Goal: Information Seeking & Learning: Learn about a topic

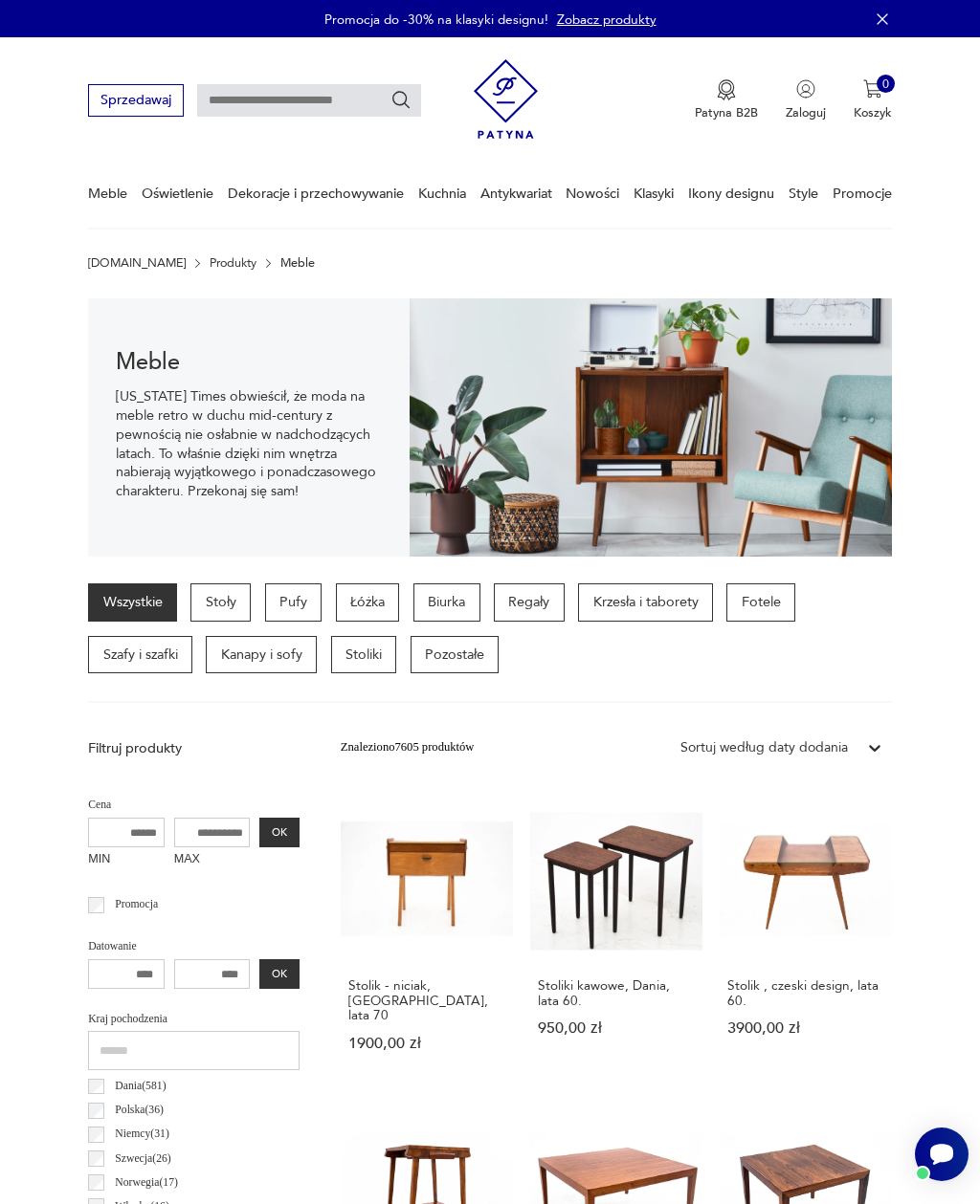
click at [373, 603] on p "Łóżka" at bounding box center [367, 603] width 64 height 38
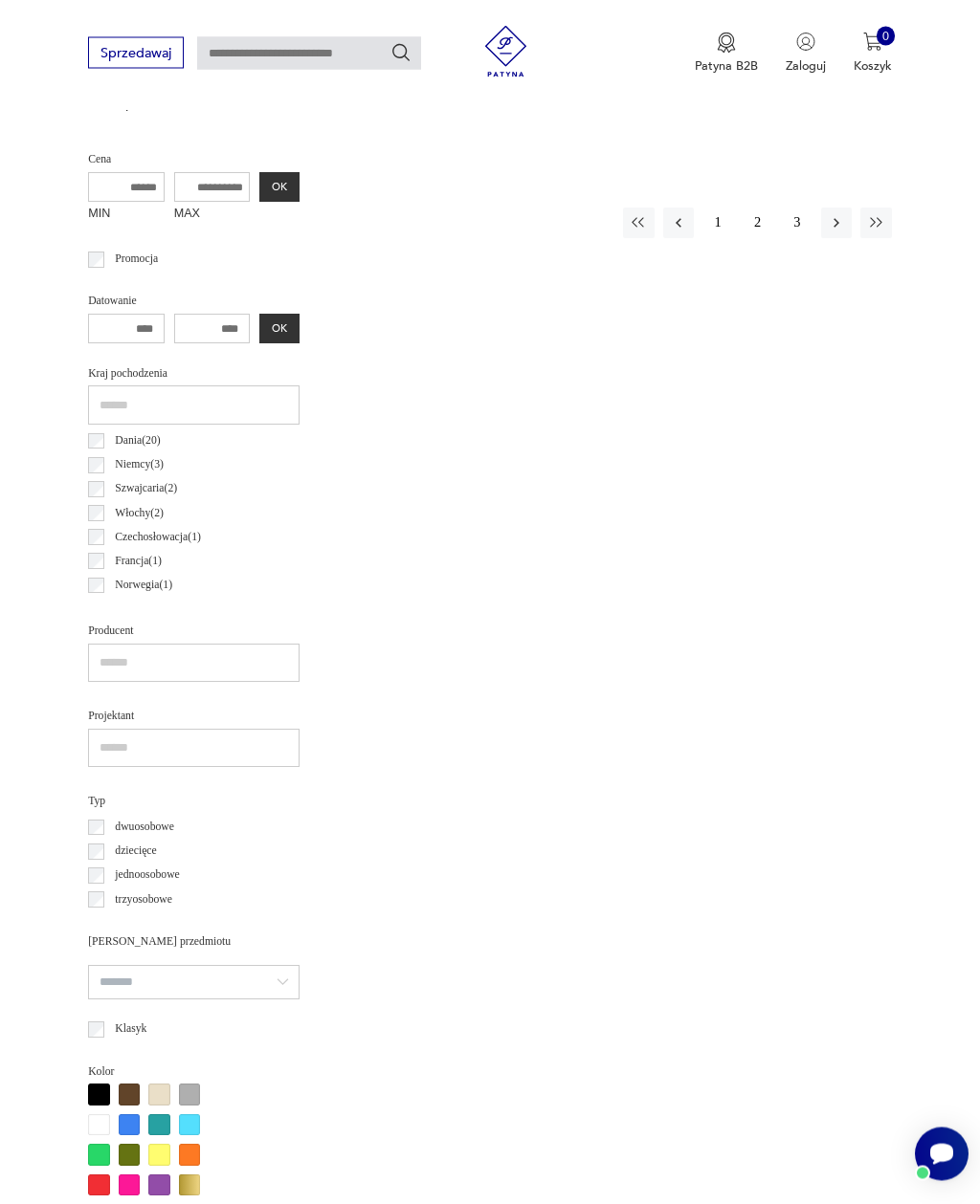
scroll to position [644, 0]
click at [764, 223] on button "2" at bounding box center [757, 223] width 31 height 31
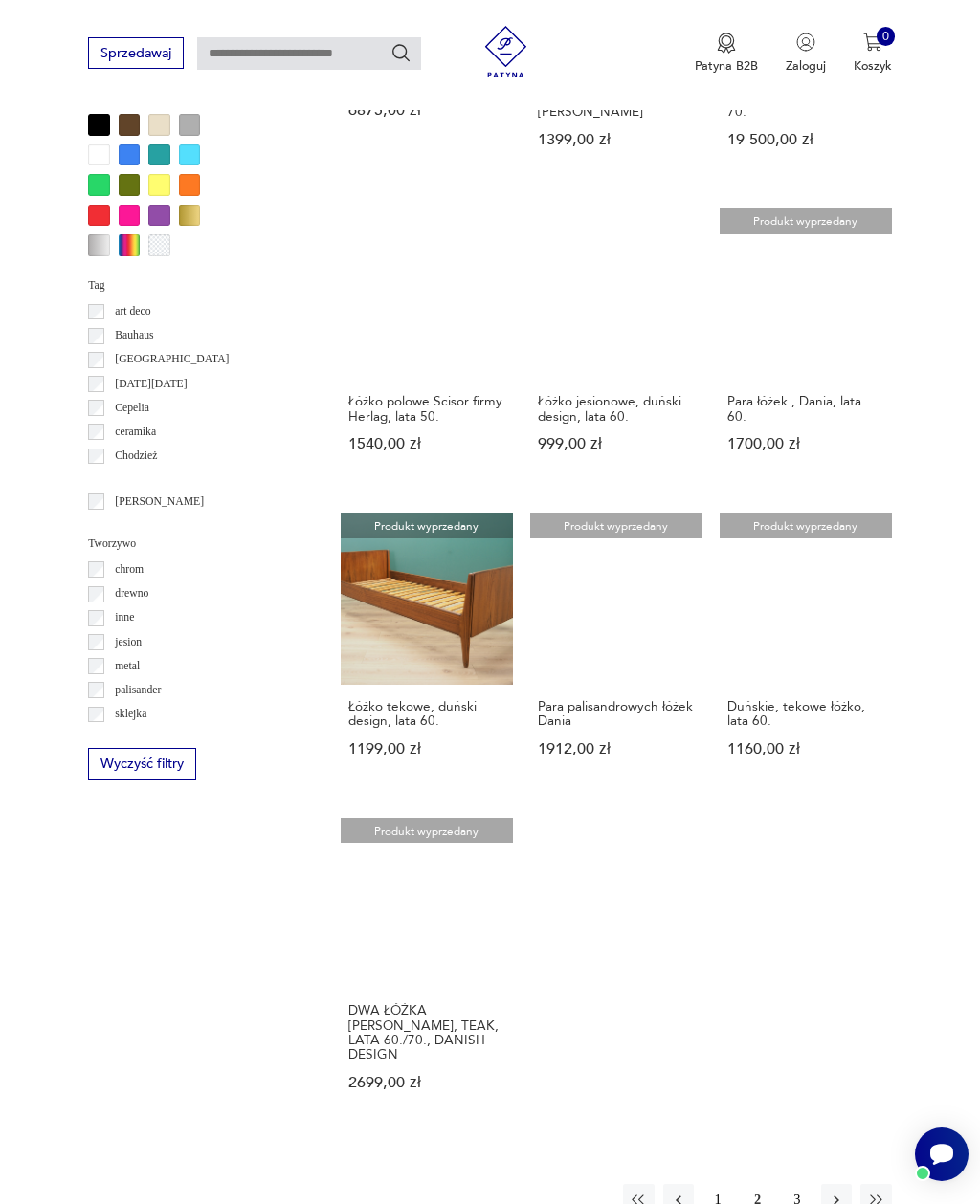
scroll to position [1616, 0]
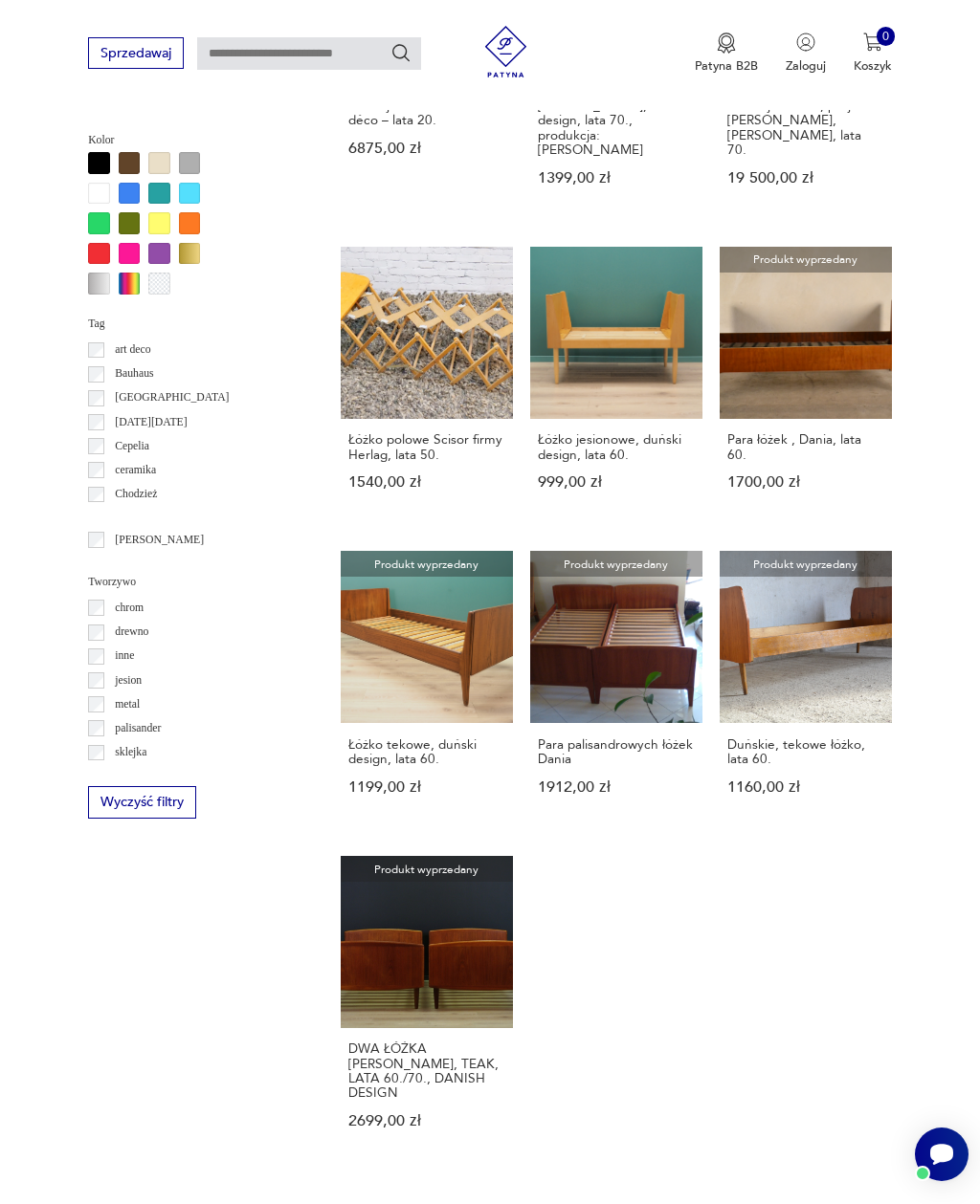
scroll to position [584, 0]
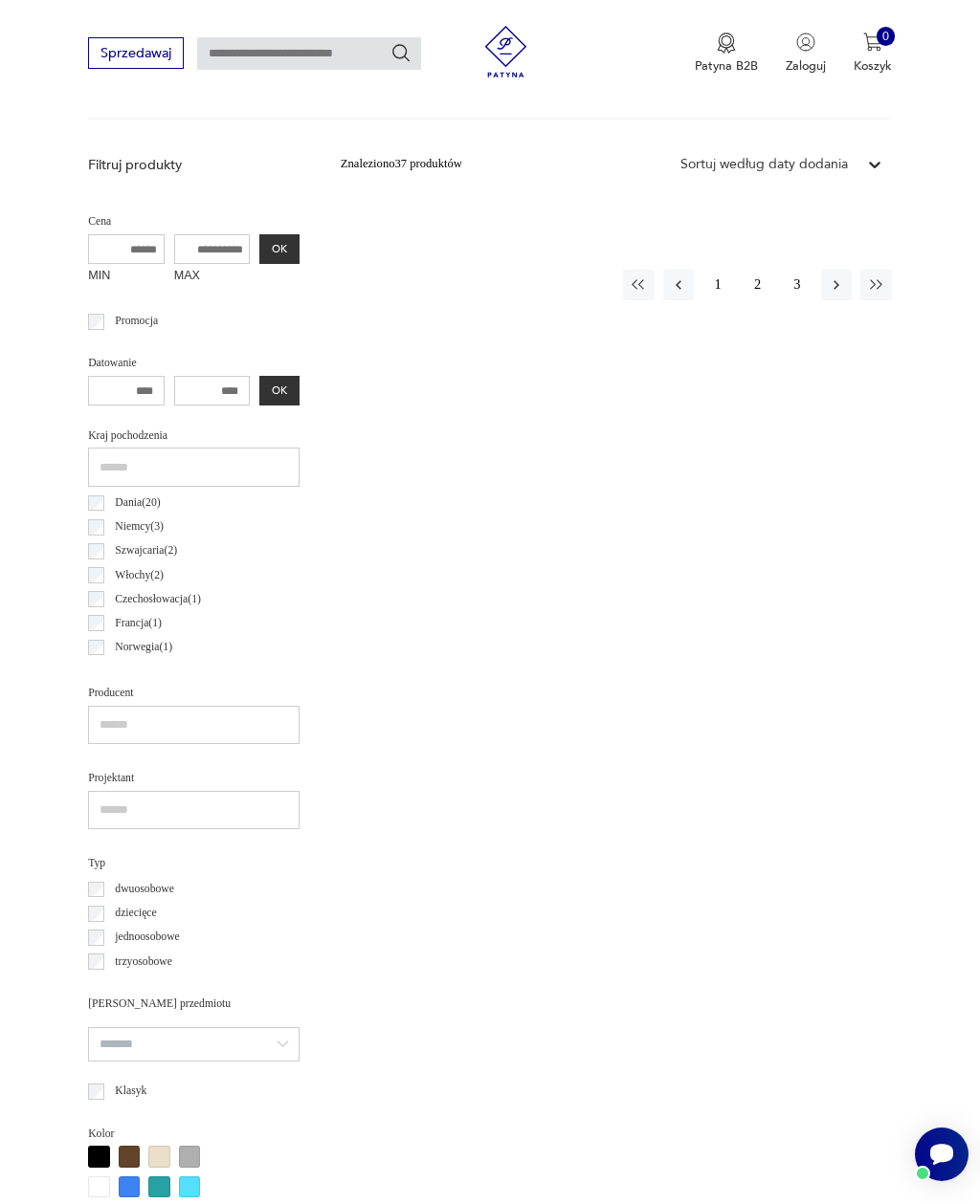
click at [714, 283] on button "1" at bounding box center [717, 285] width 31 height 31
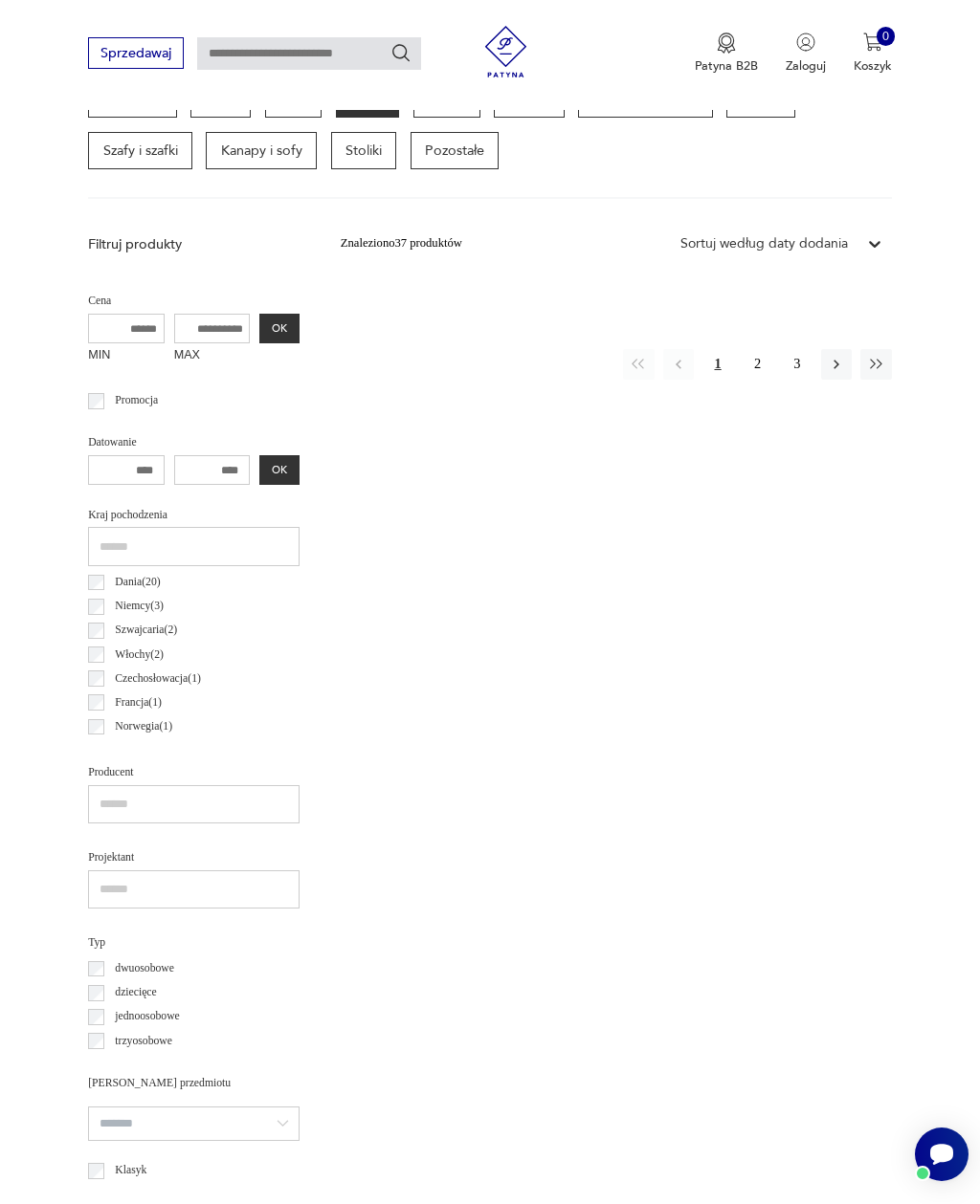
scroll to position [442, 0]
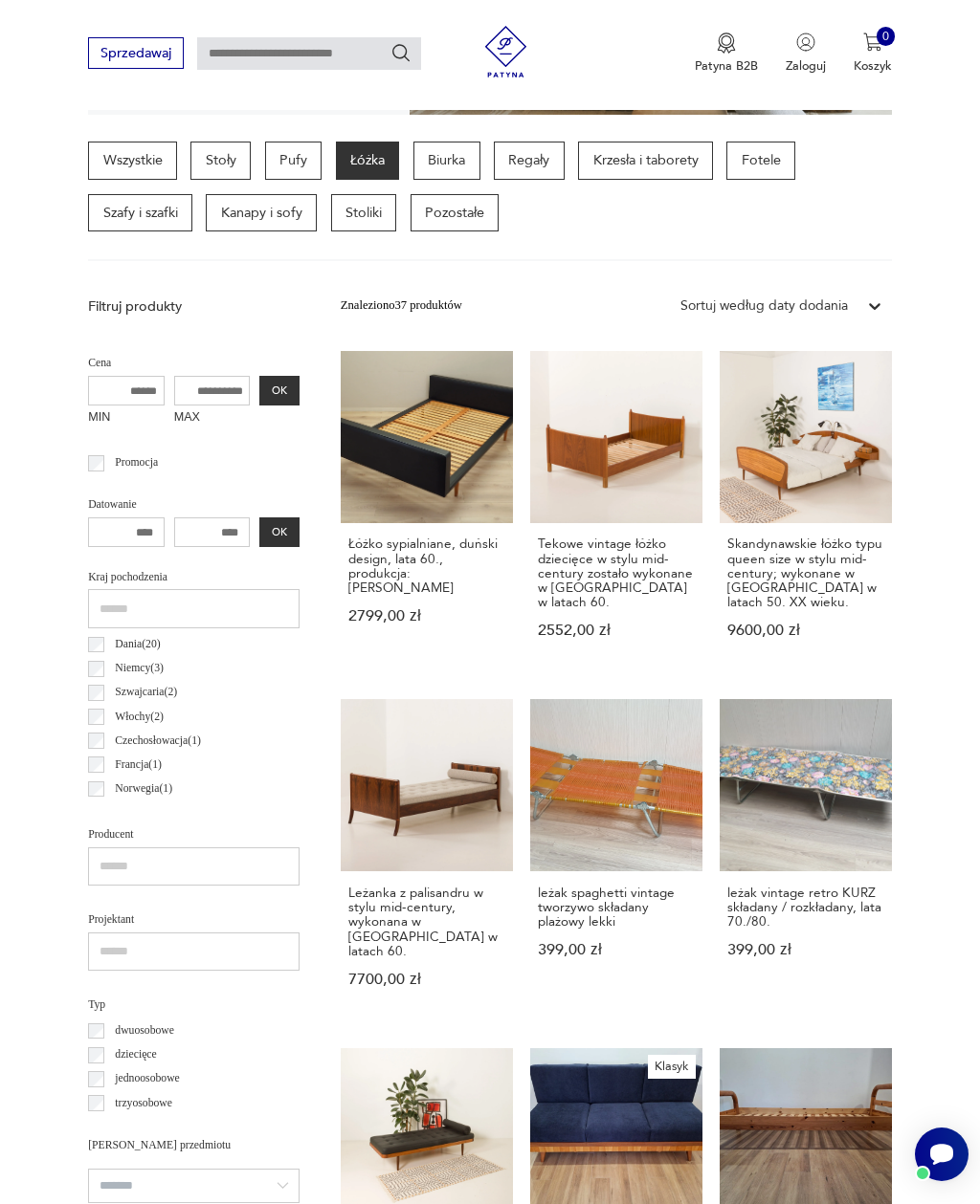
click at [605, 498] on link "Tekowe vintage łóżko dziecięce w stylu mid-century zostało wykonane w Danii w l…" at bounding box center [617, 511] width 173 height 321
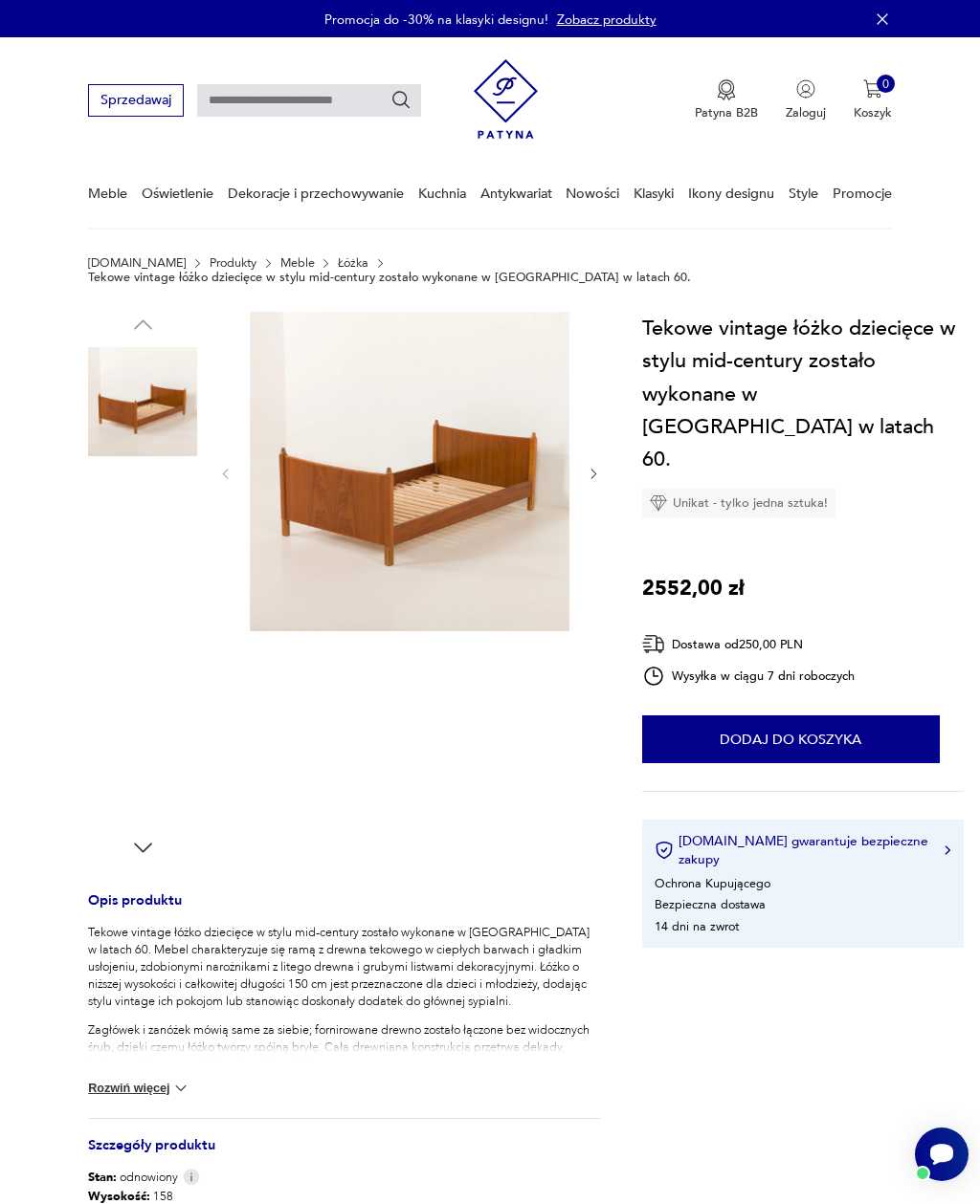
click at [119, 527] on img at bounding box center [143, 524] width 109 height 109
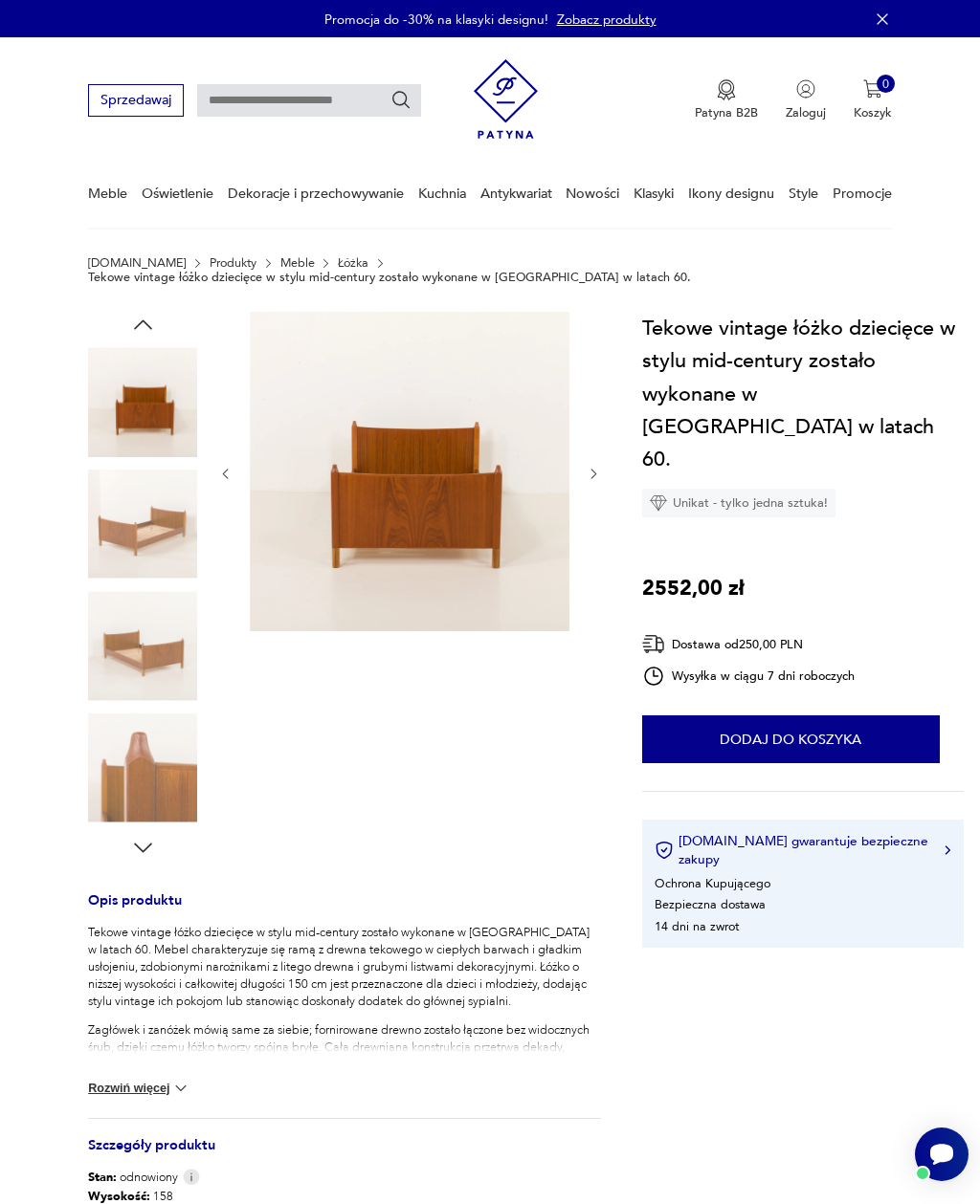
click at [144, 644] on img at bounding box center [143, 646] width 109 height 109
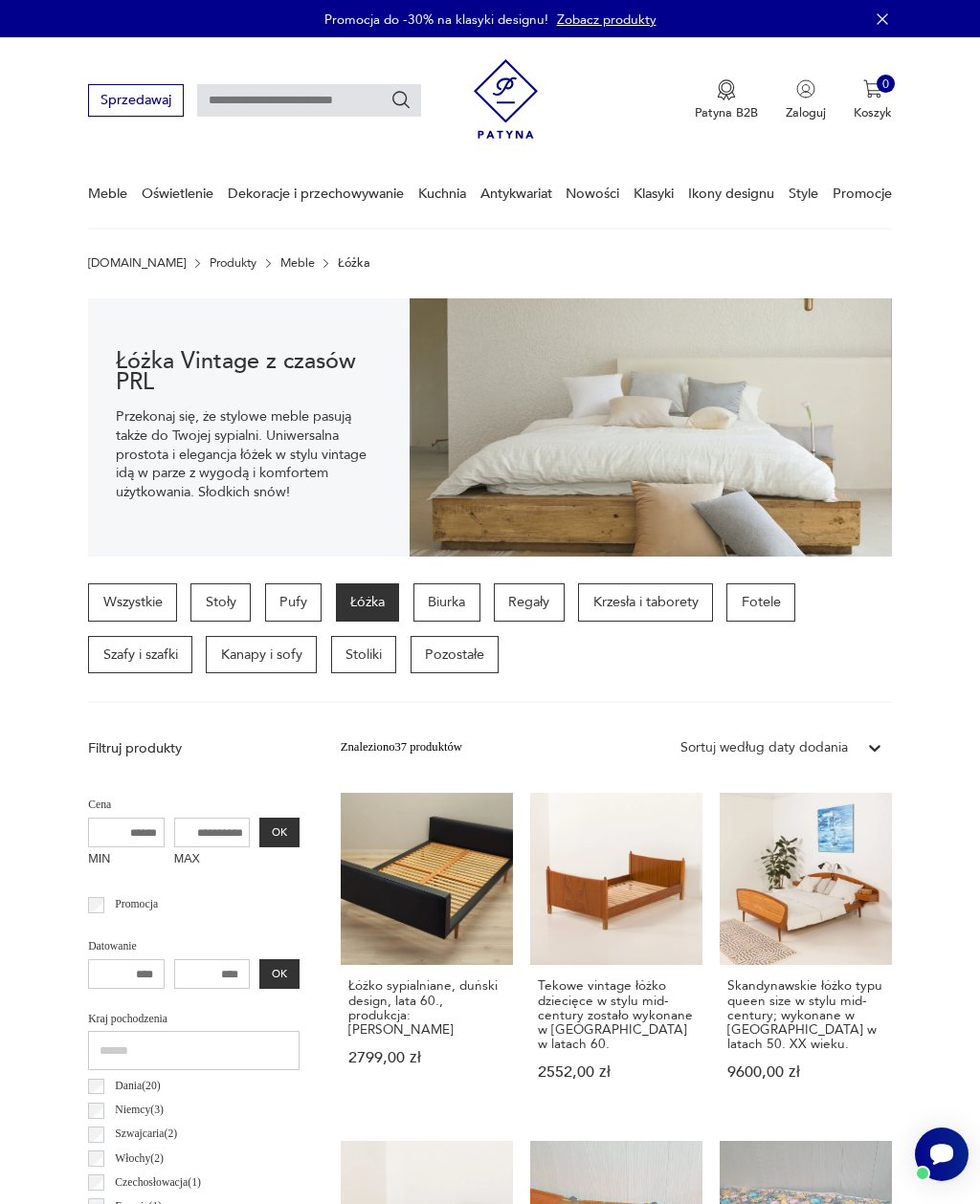
click at [280, 264] on link "Meble" at bounding box center [297, 263] width 35 height 13
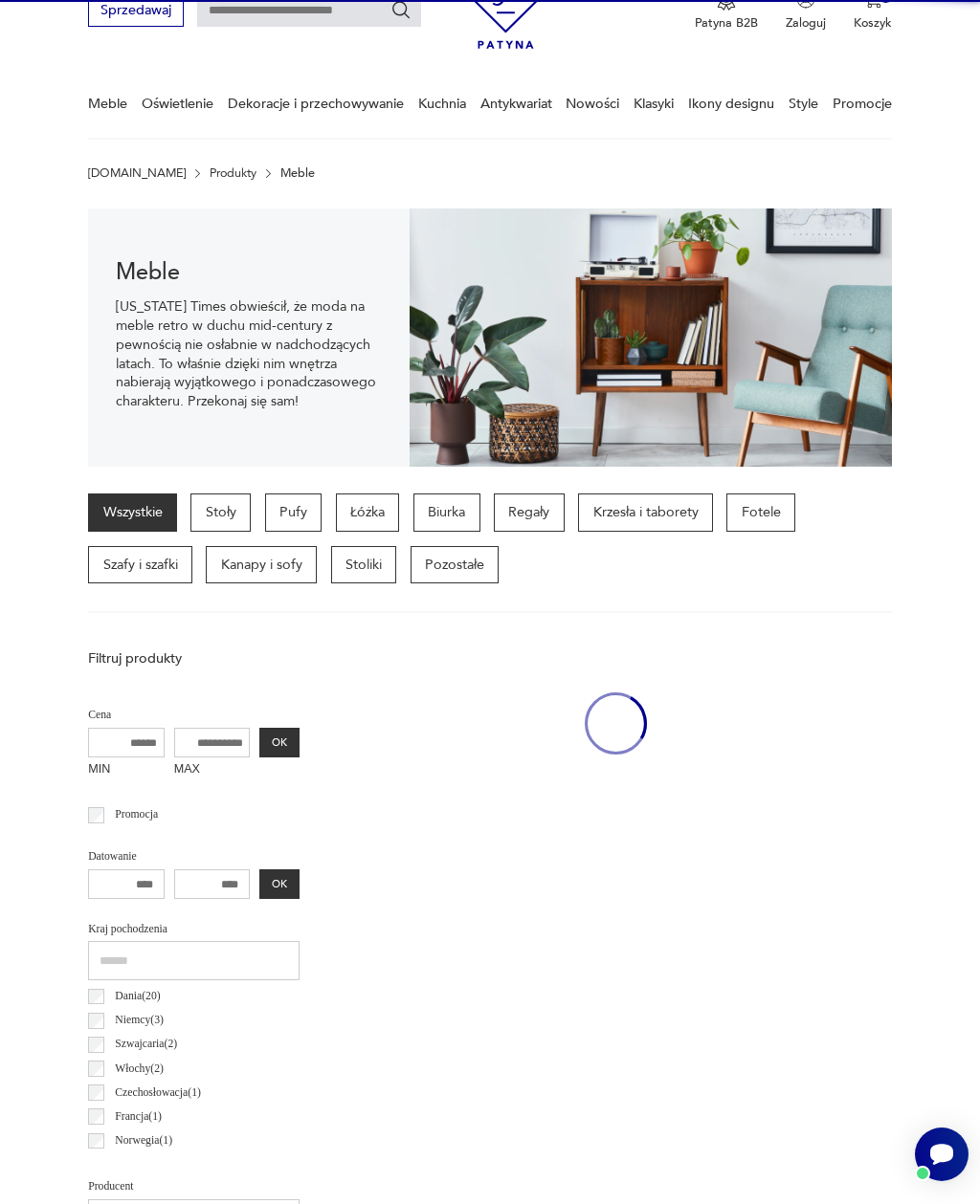
scroll to position [156, 0]
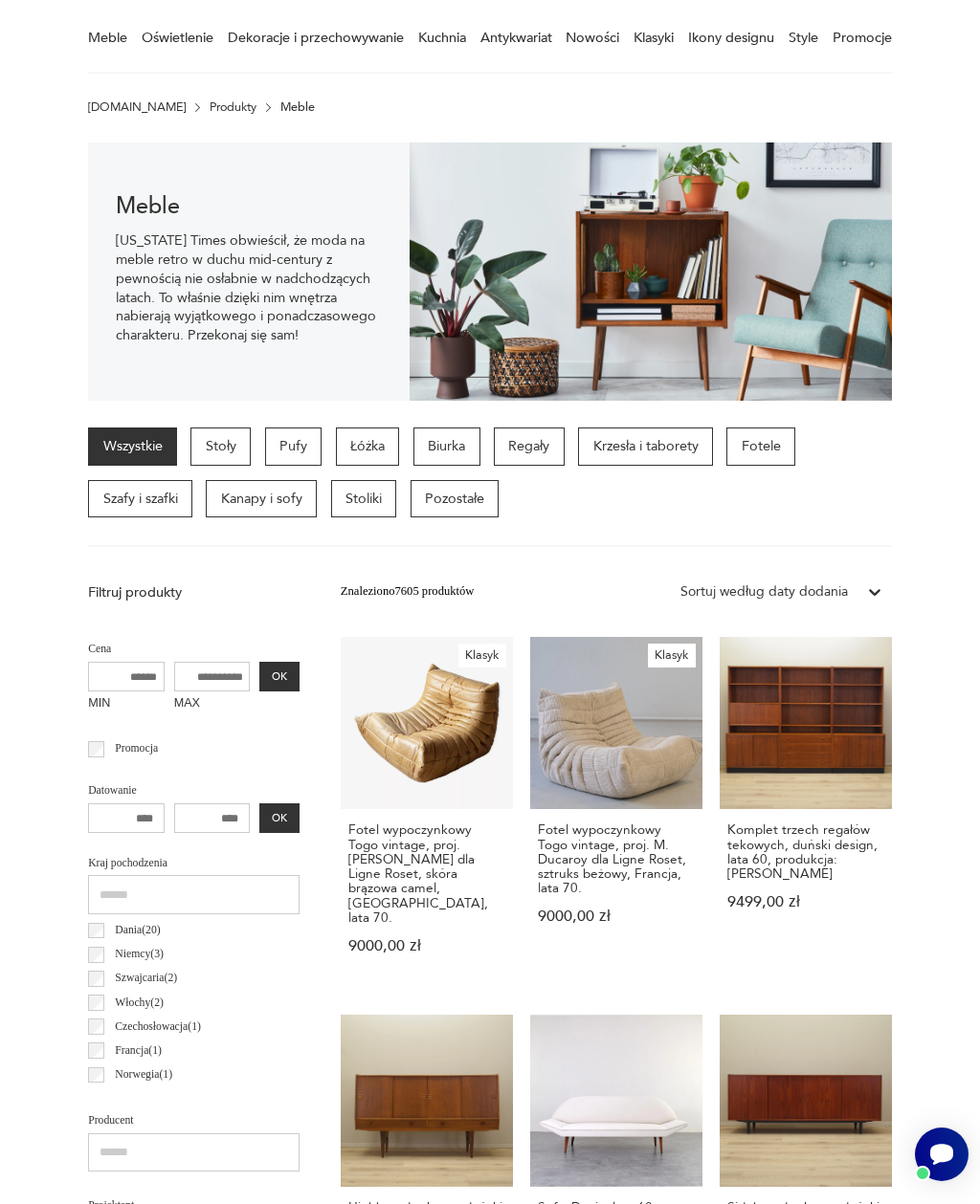
click at [543, 447] on p "Regały" at bounding box center [529, 447] width 71 height 38
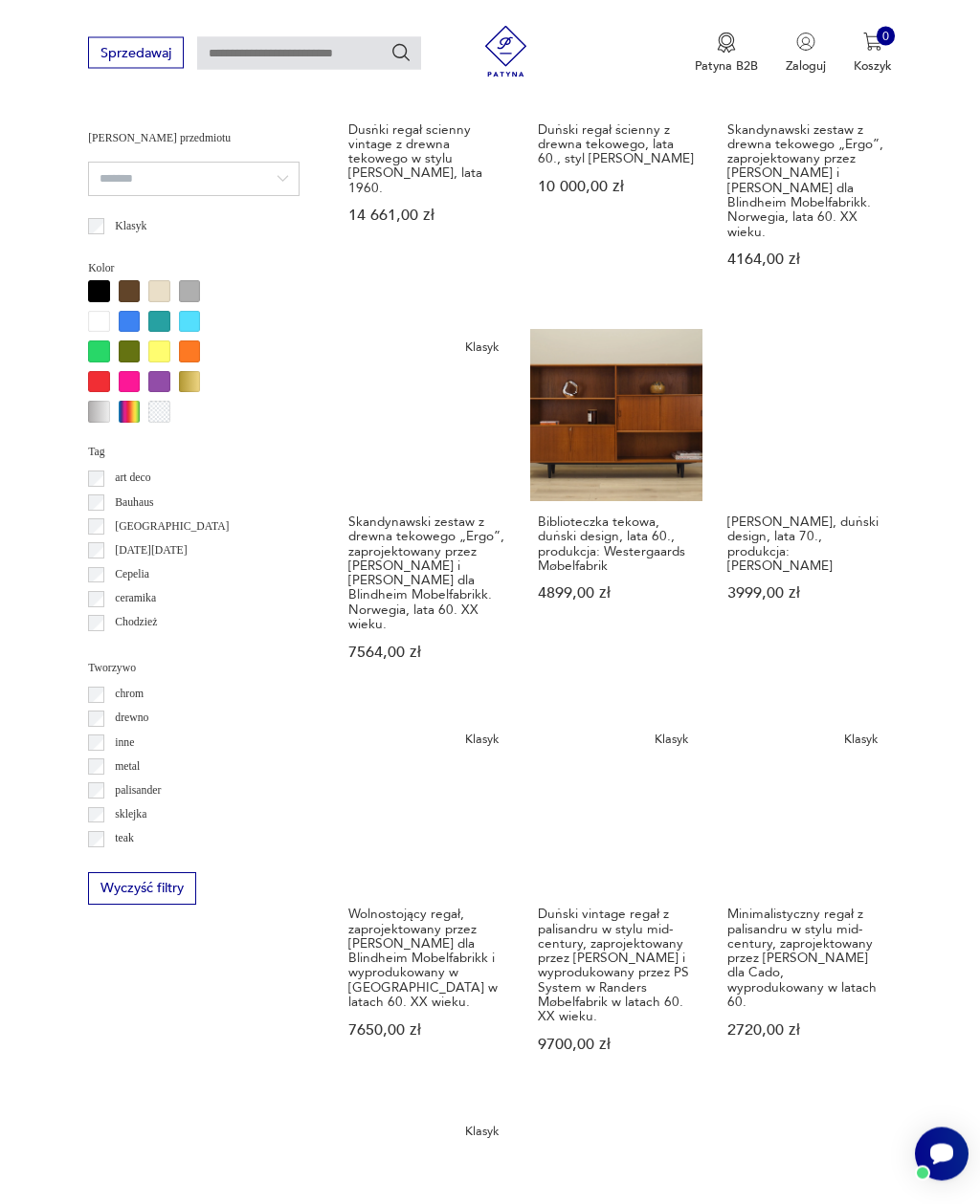
scroll to position [1524, 0]
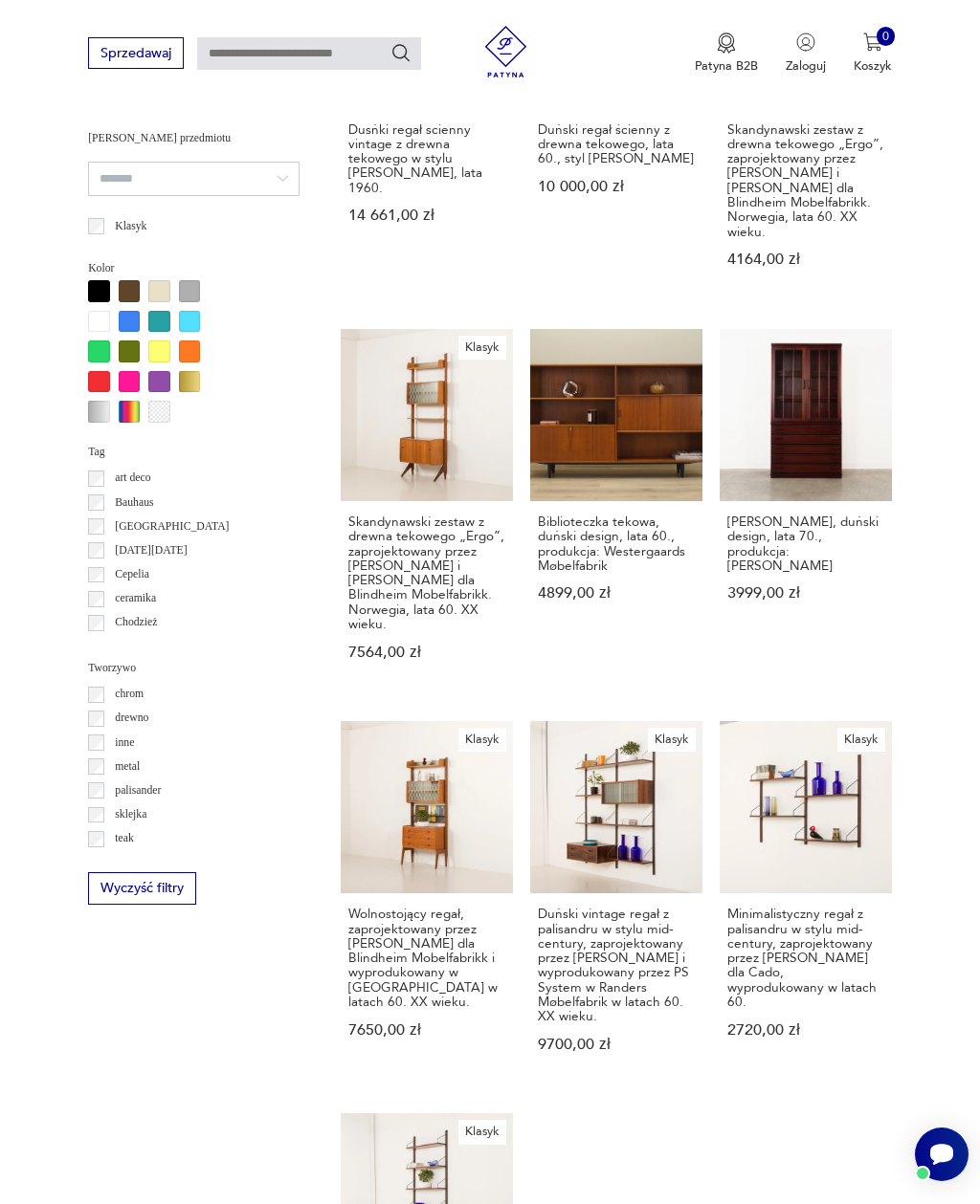
click at [573, 474] on link "Biblioteczka tekowa, duński design, lata 60., produkcja: Westergaards Møbelfabr…" at bounding box center [617, 511] width 173 height 365
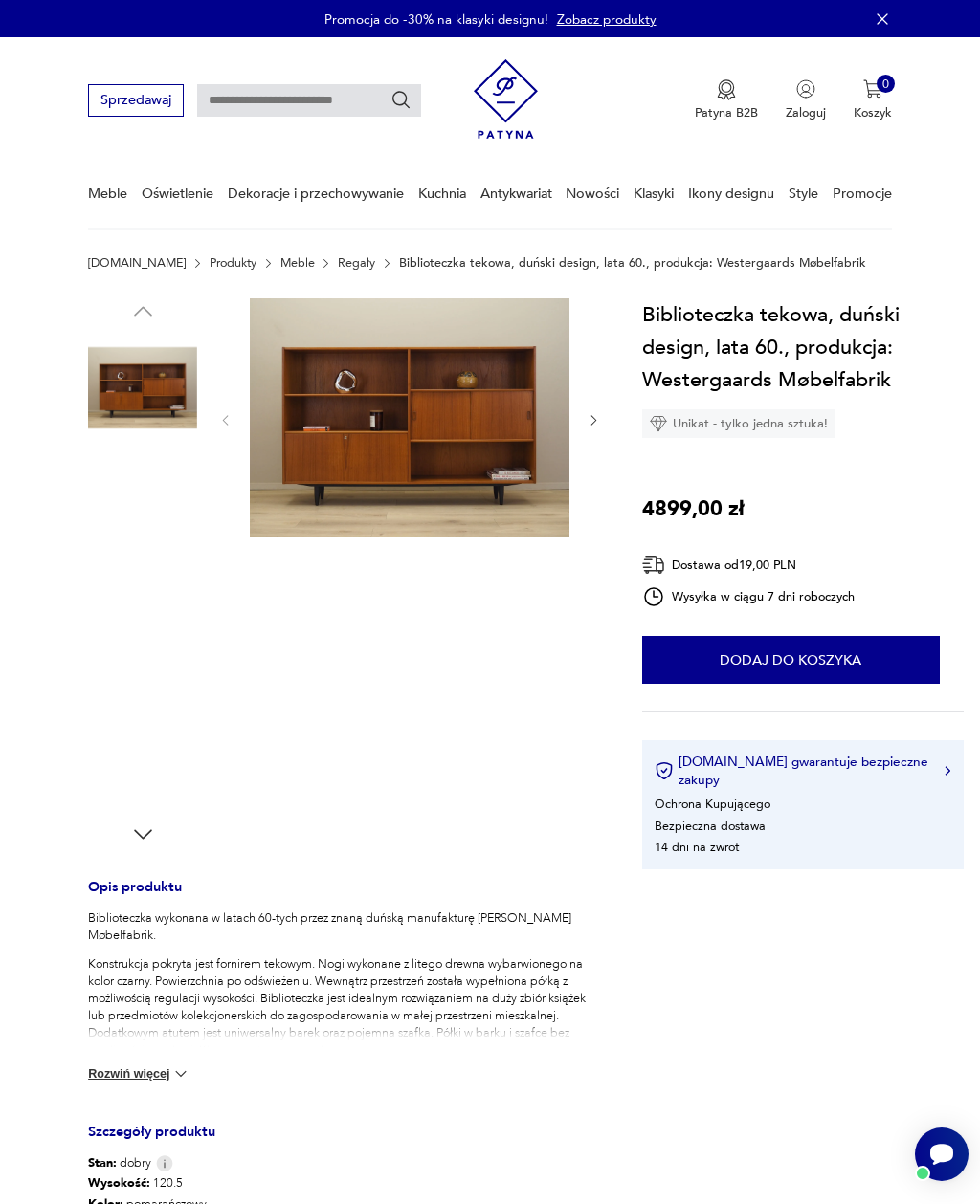
click at [321, 465] on img at bounding box center [408, 418] width 319 height 240
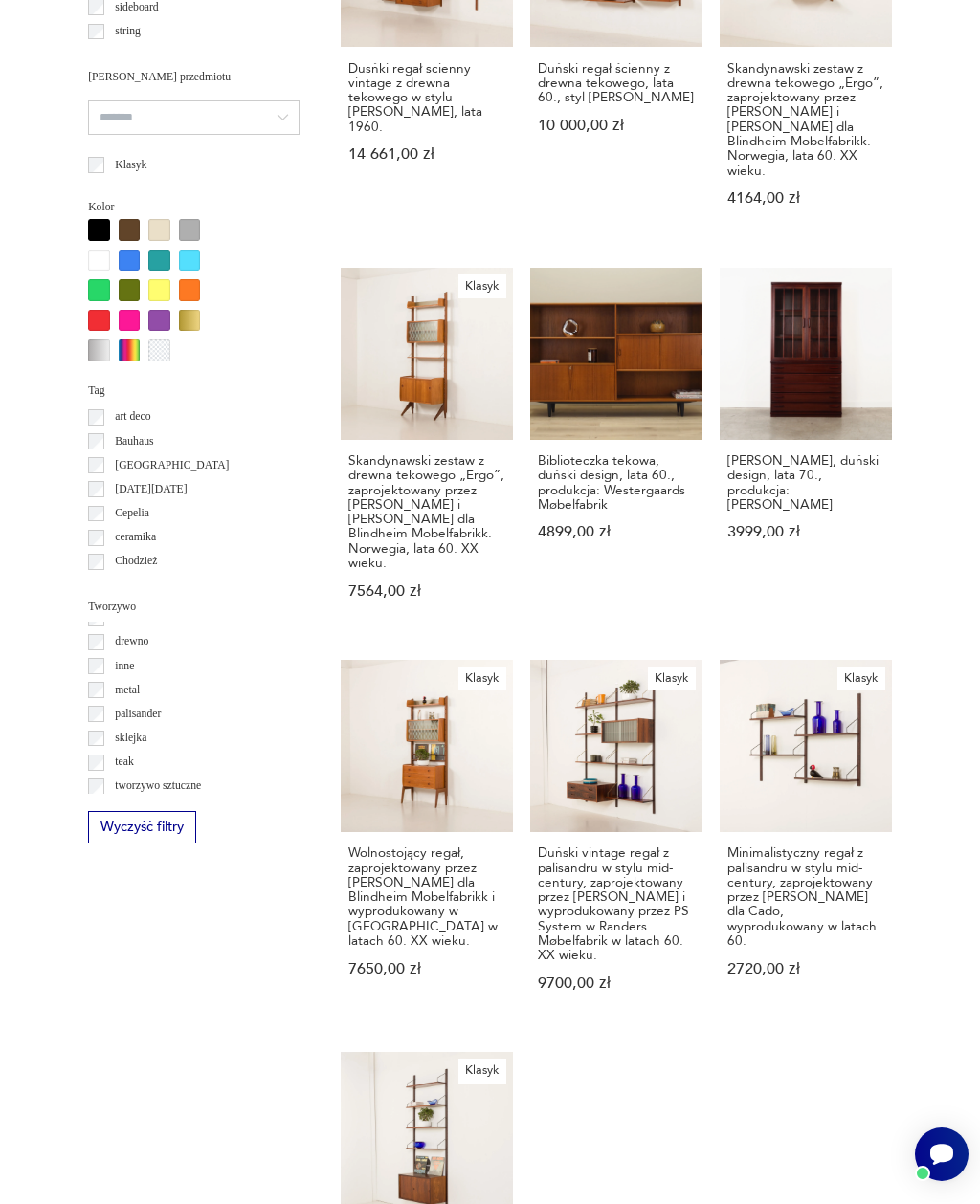
scroll to position [14, 0]
click at [340, 725] on link "Klasyk Wolnostojący regał, zaprojektowany przez [PERSON_NAME] dla Blindheim Mob…" at bounding box center [427, 842] width 173 height 365
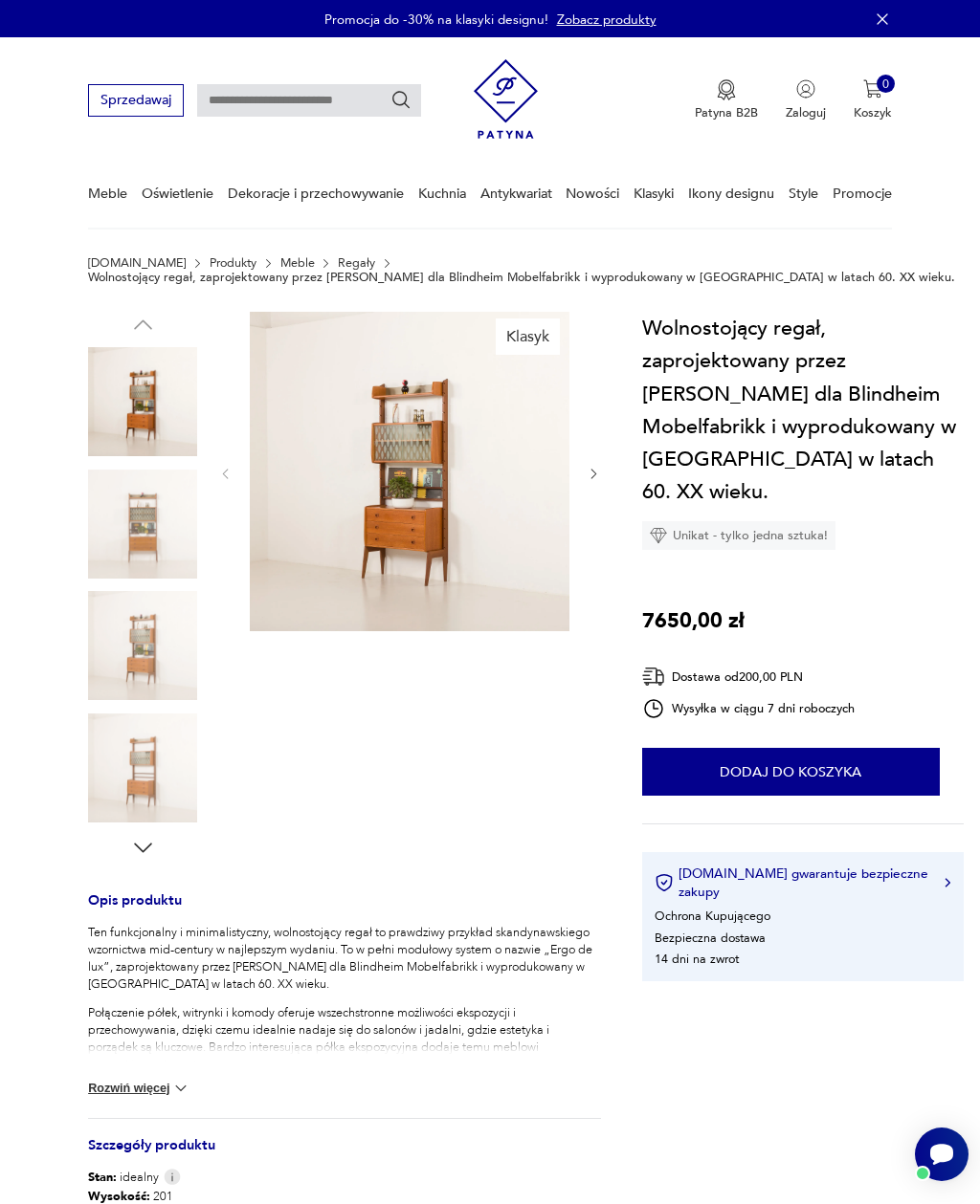
click at [280, 257] on link "Meble" at bounding box center [297, 263] width 35 height 13
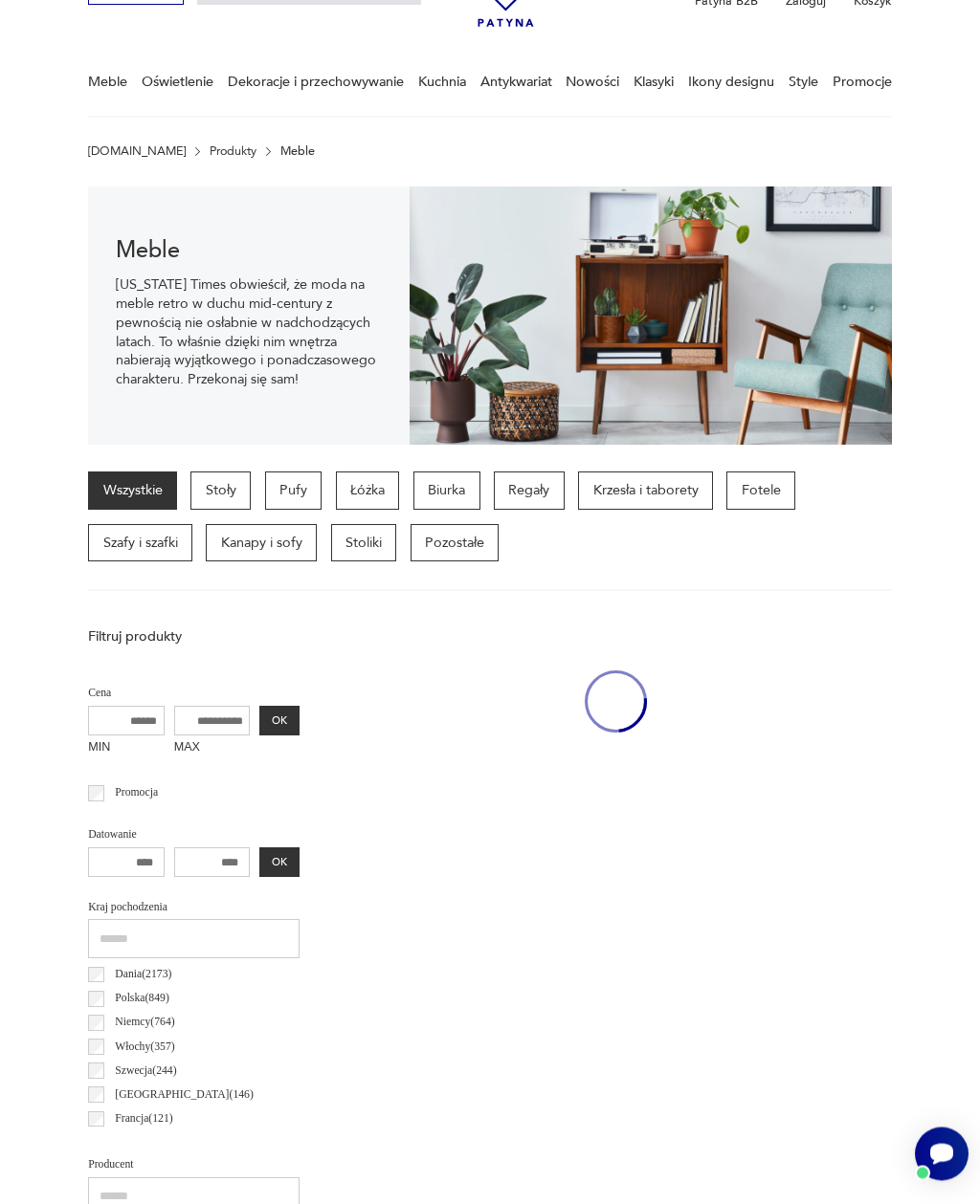
scroll to position [156, 0]
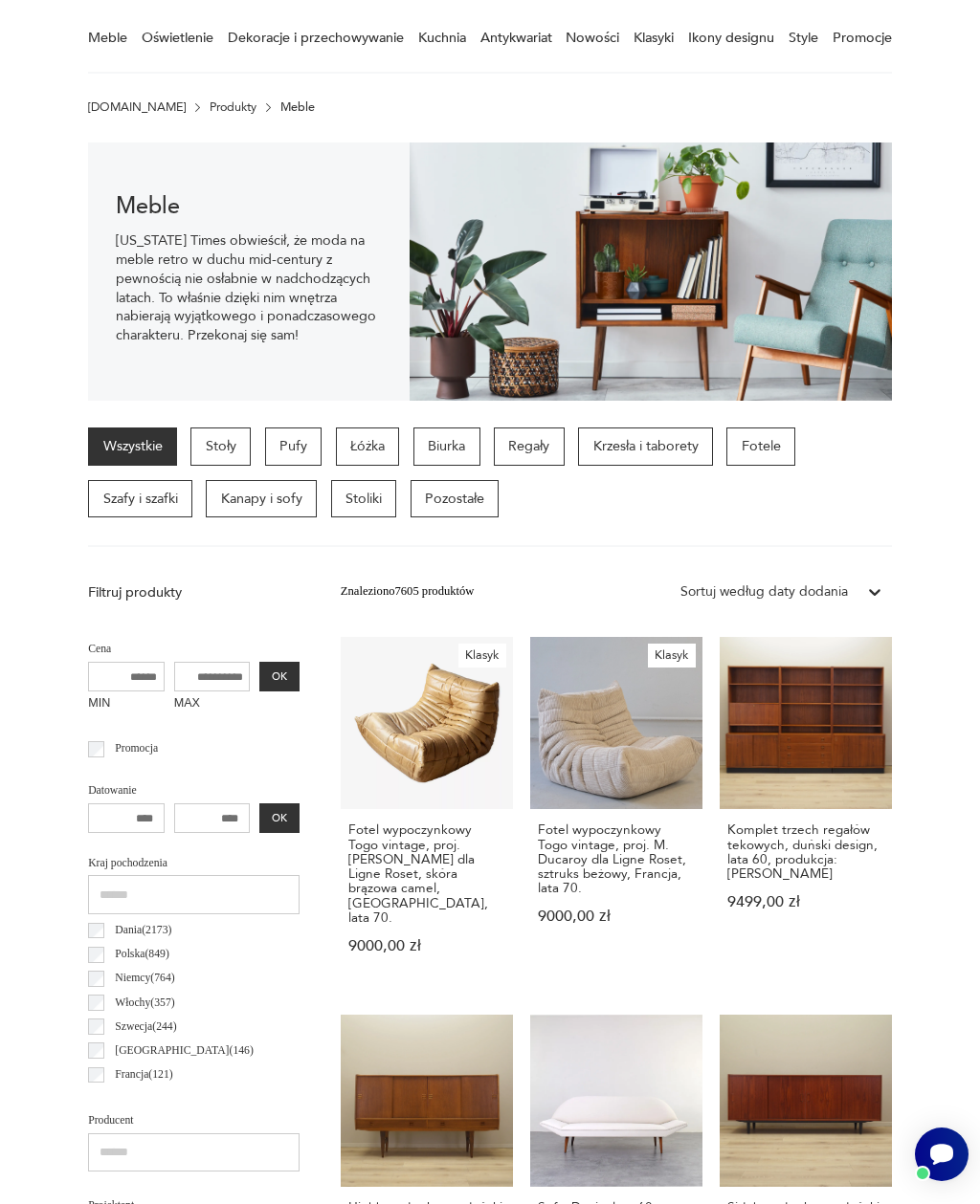
click at [454, 509] on p "Pozostałe" at bounding box center [455, 499] width 89 height 38
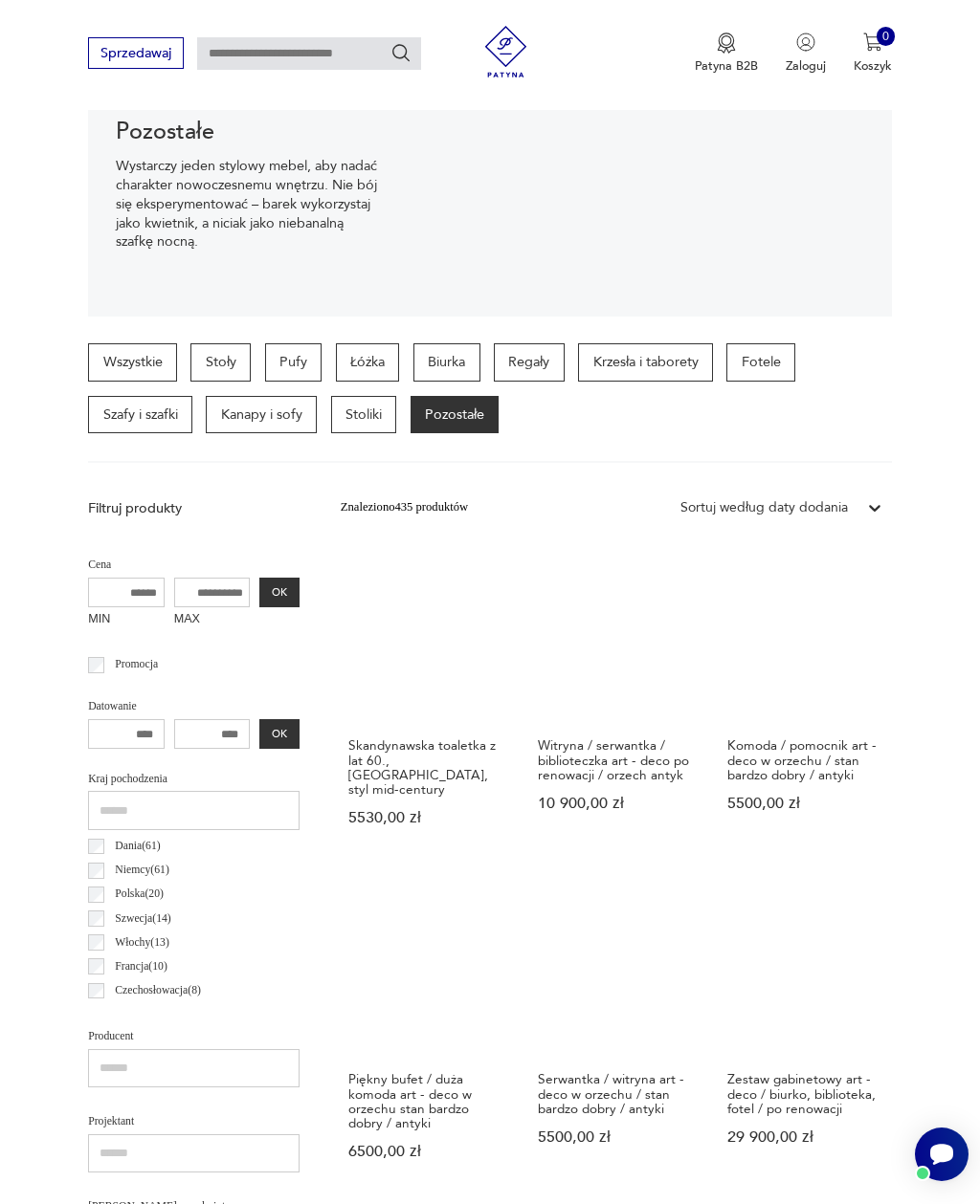
scroll to position [241, 0]
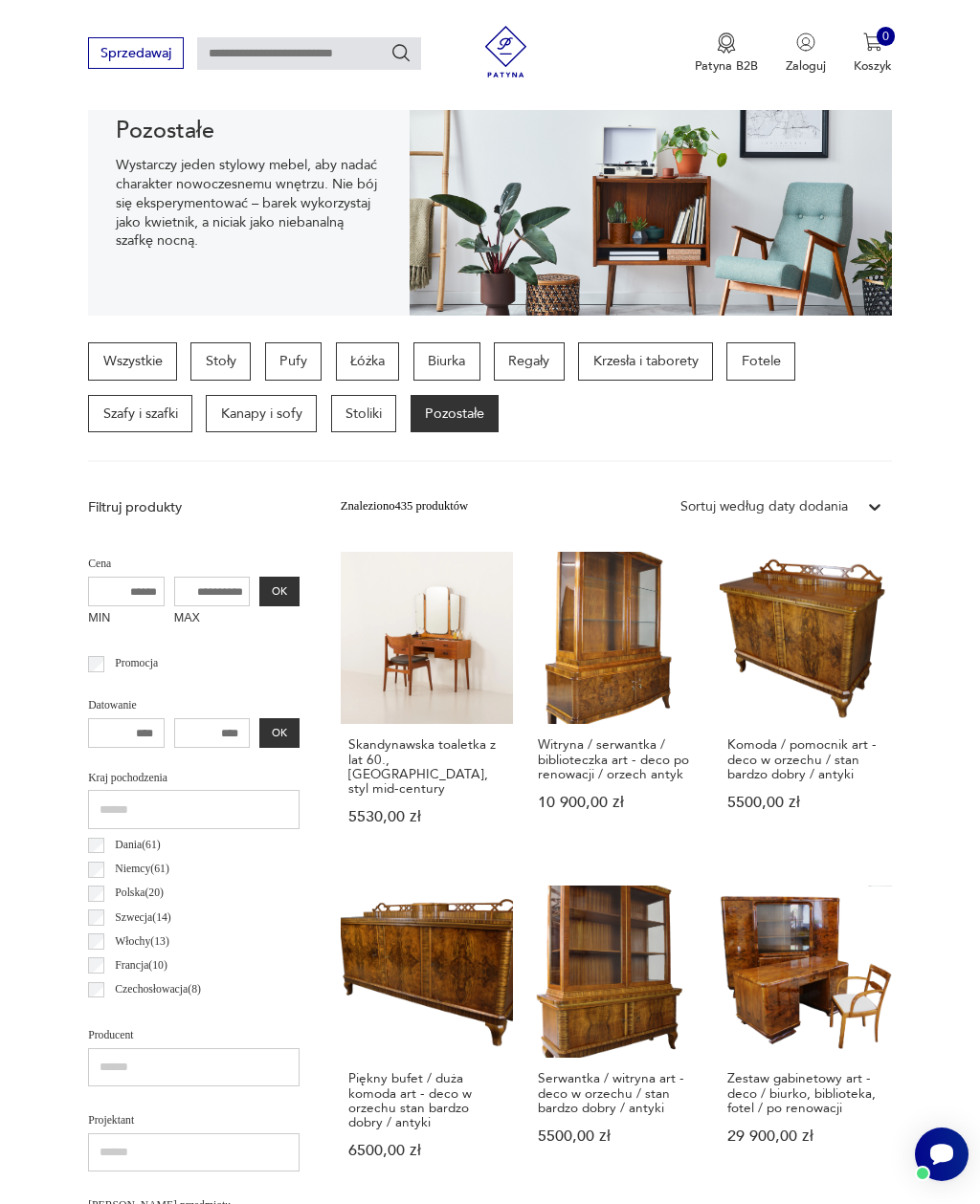
click at [296, 37] on input "text" at bounding box center [309, 54] width 223 height 33
type input "******"
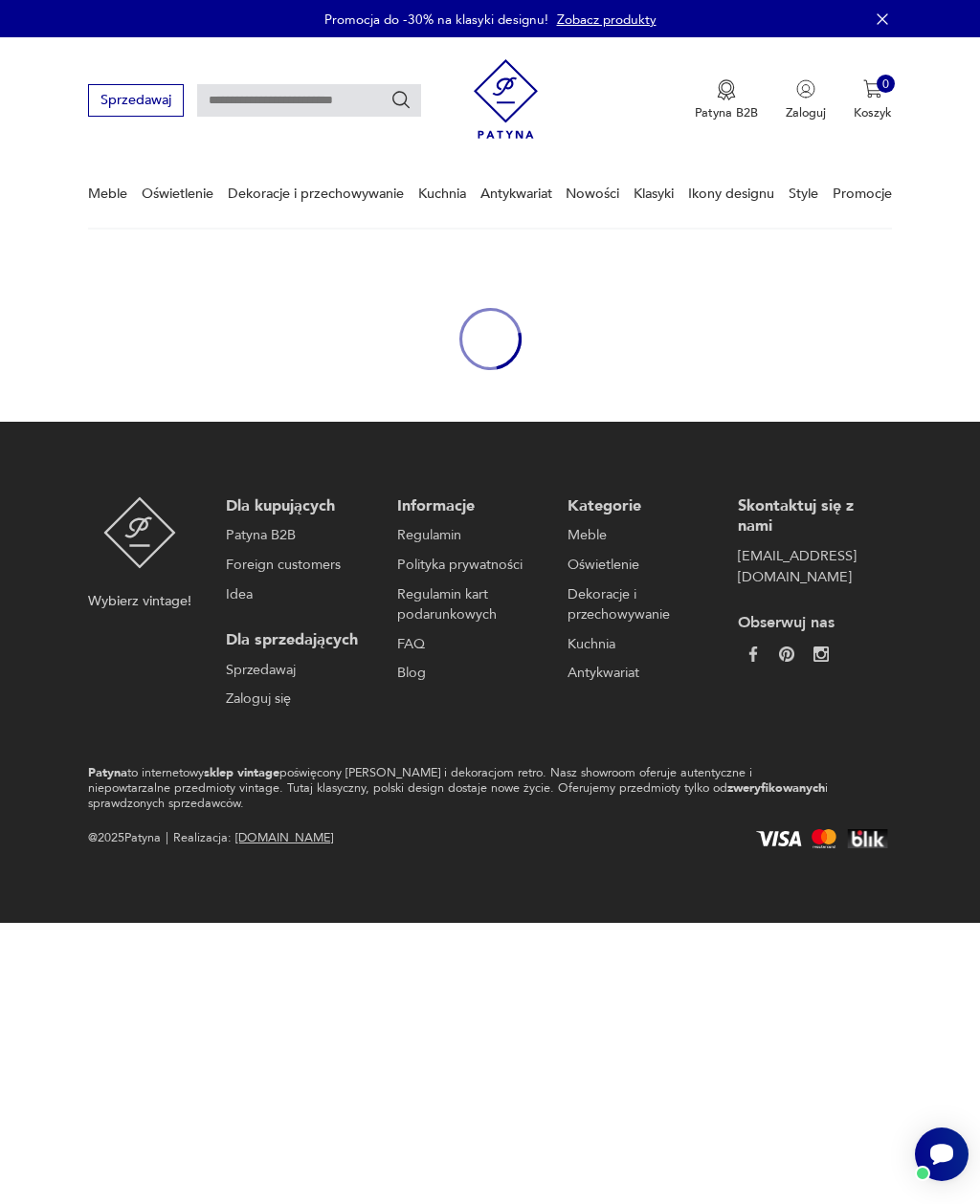
type input "******"
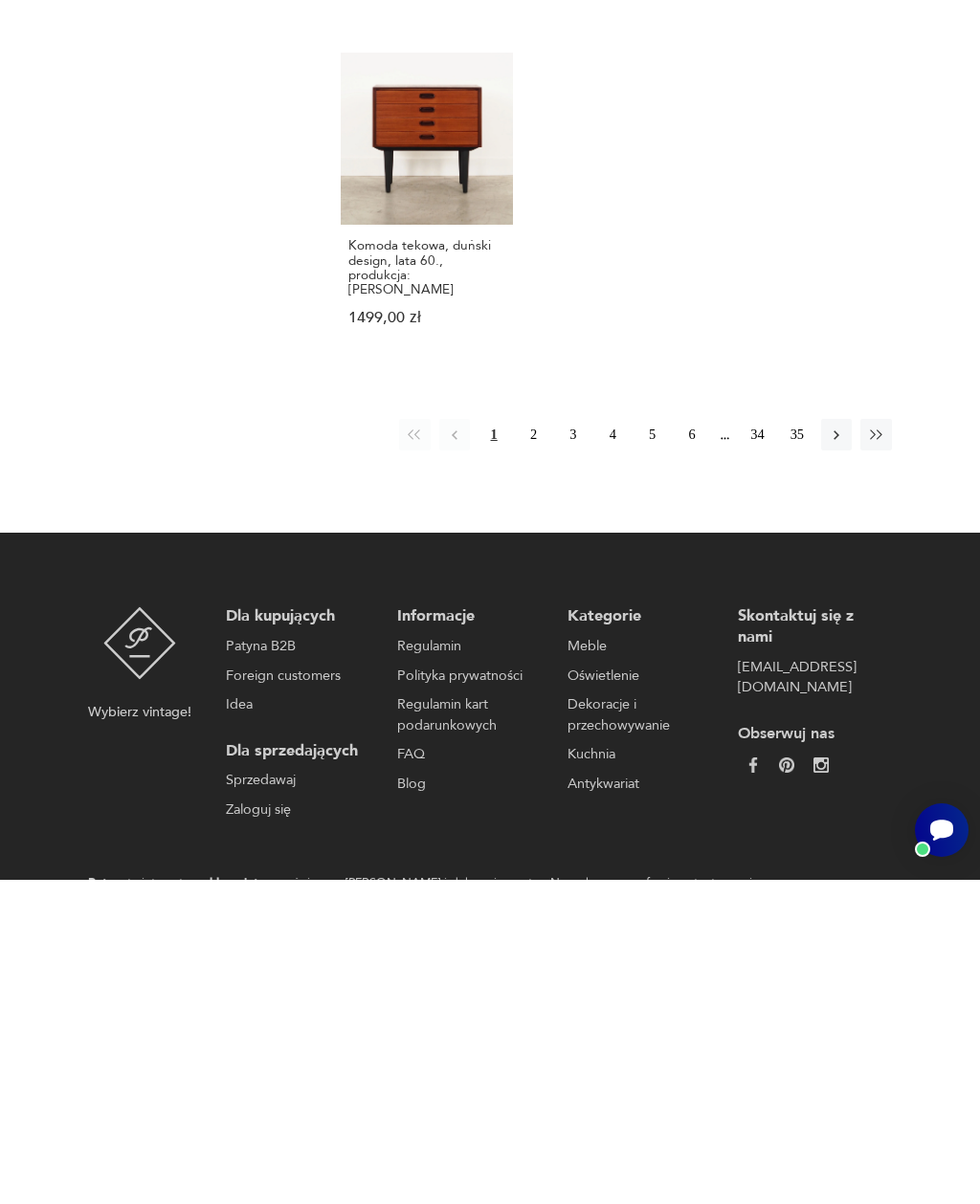
click at [836, 754] on icon "button" at bounding box center [836, 759] width 6 height 10
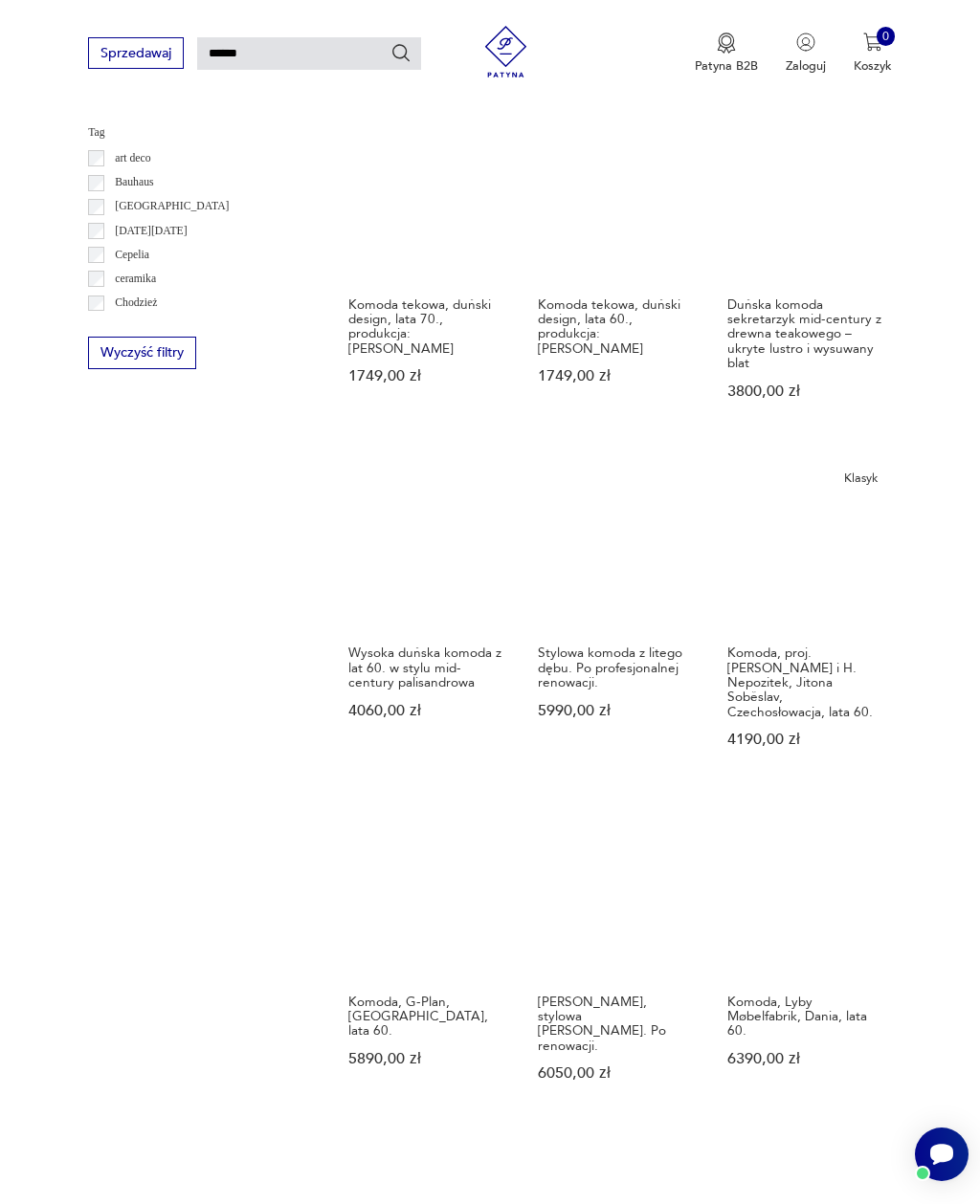
scroll to position [934, 0]
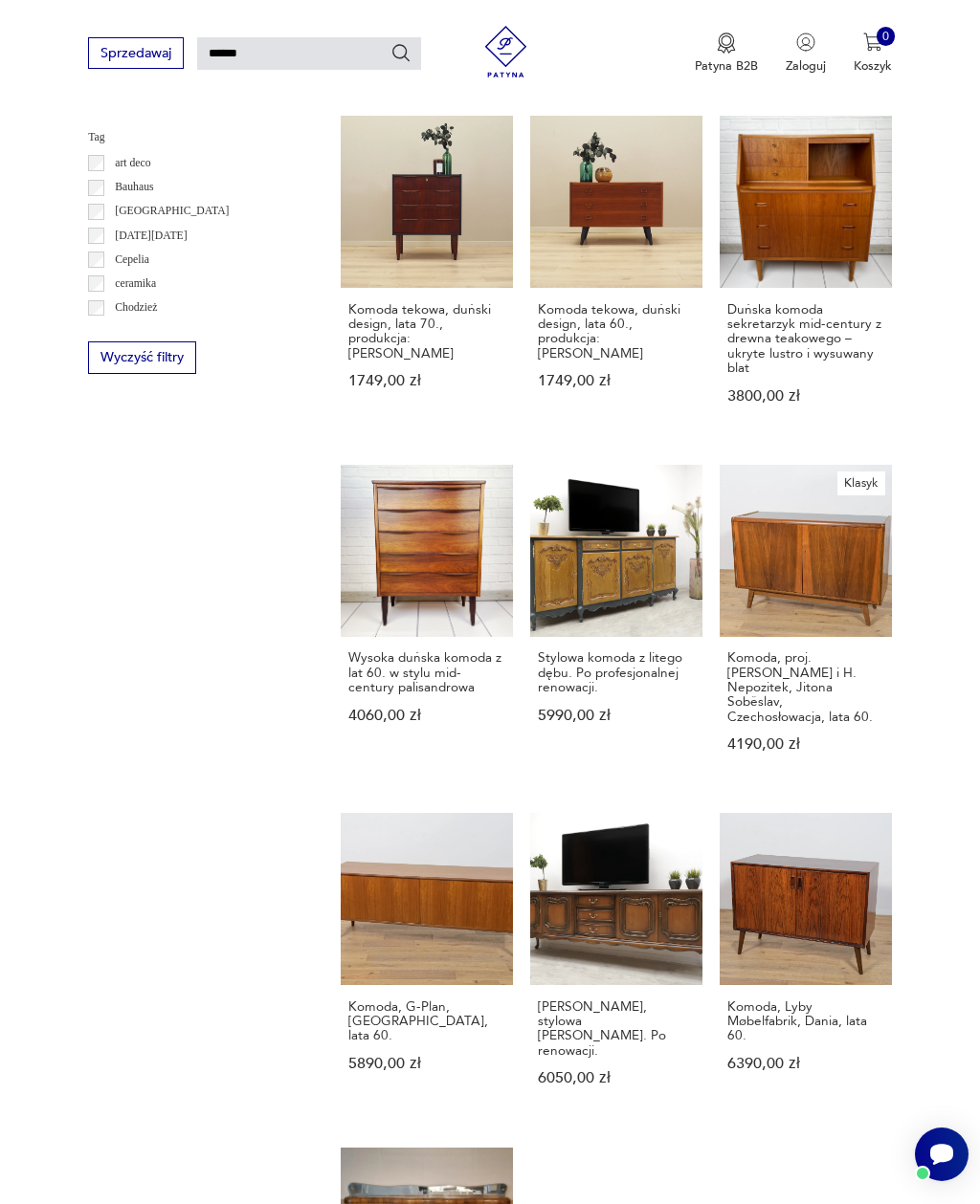
click at [825, 283] on link "Duńska komoda sekretarzyk mid-century z drewna teakowego – ukryte lustro i wysu…" at bounding box center [805, 276] width 173 height 321
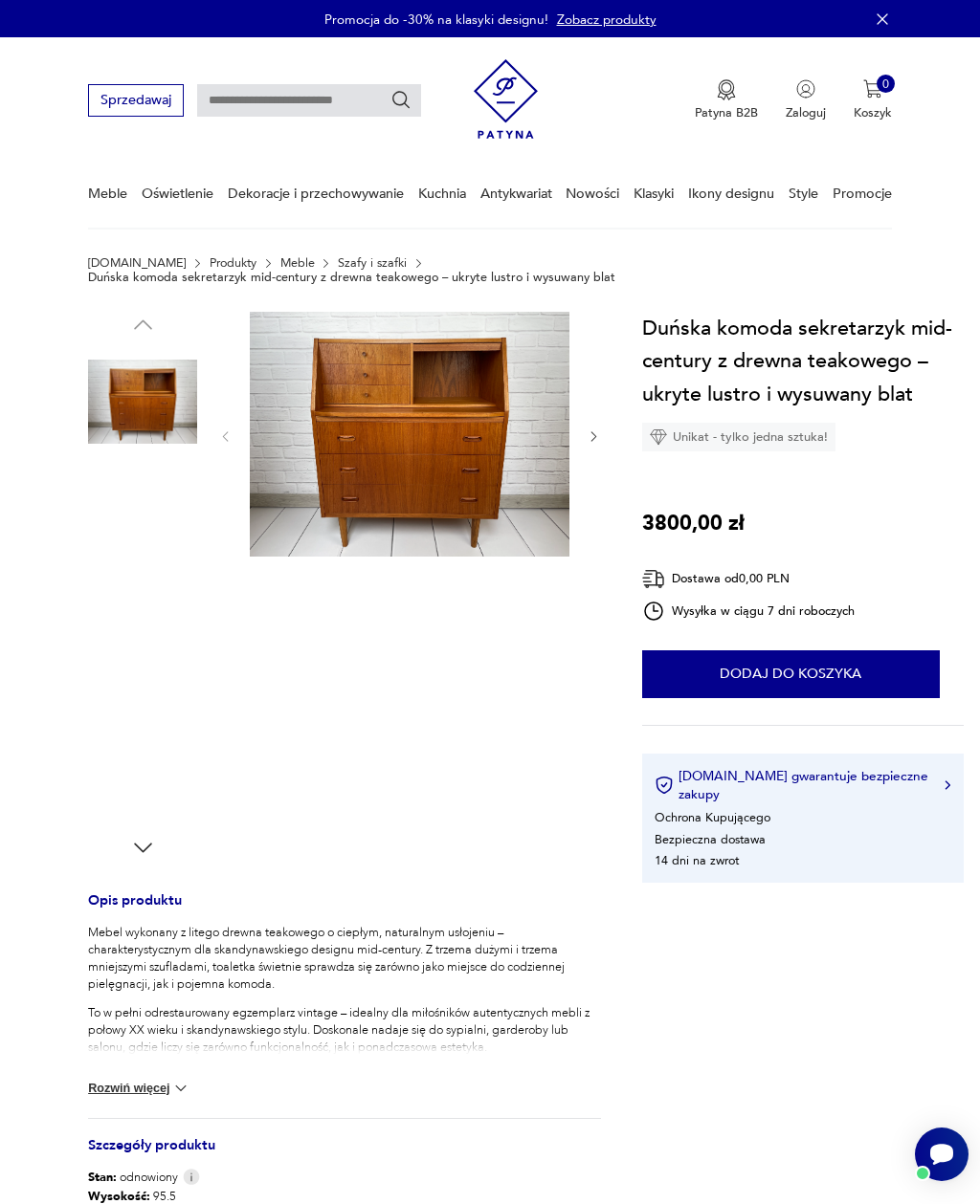
click at [488, 473] on img at bounding box center [408, 433] width 319 height 244
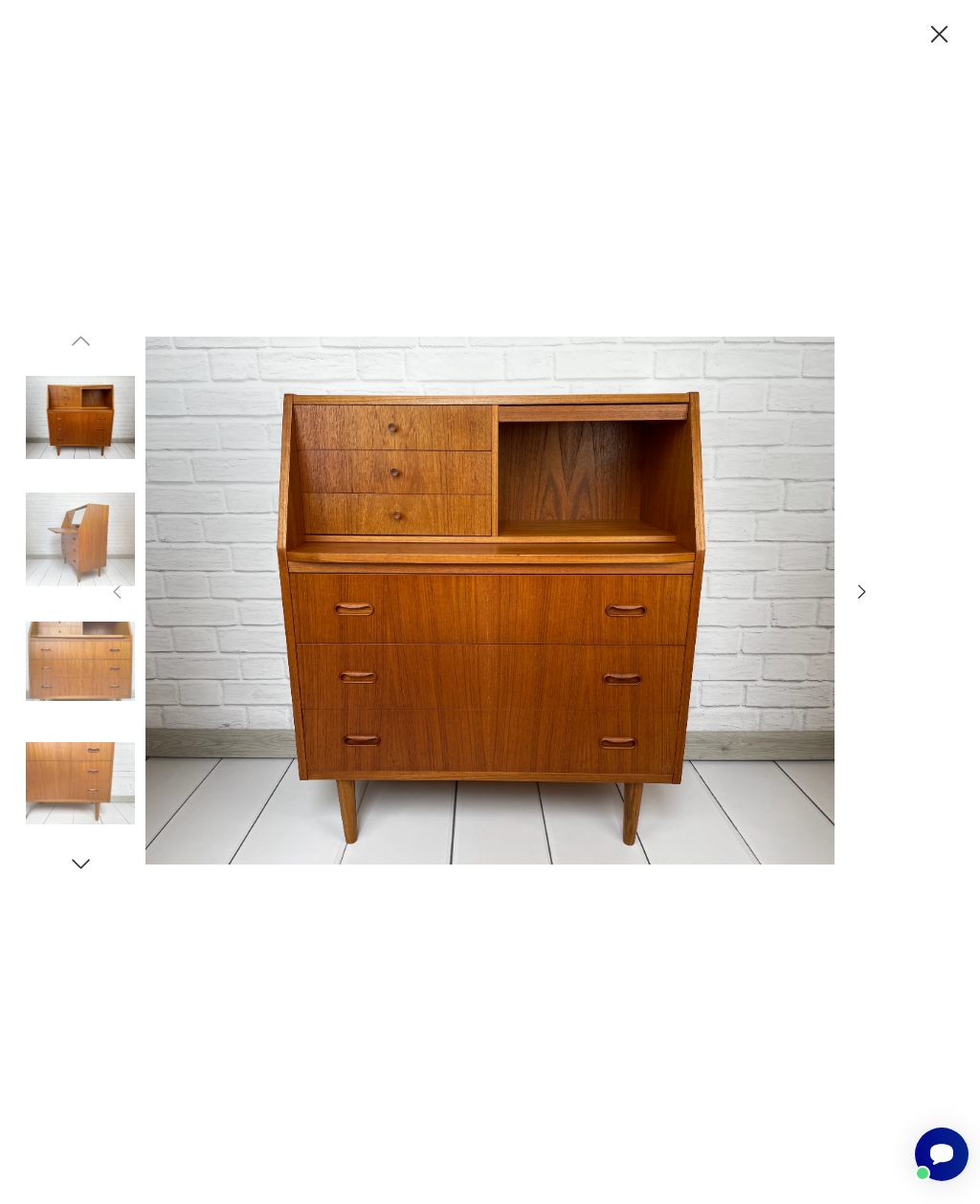
click at [941, 34] on icon "button" at bounding box center [939, 35] width 17 height 17
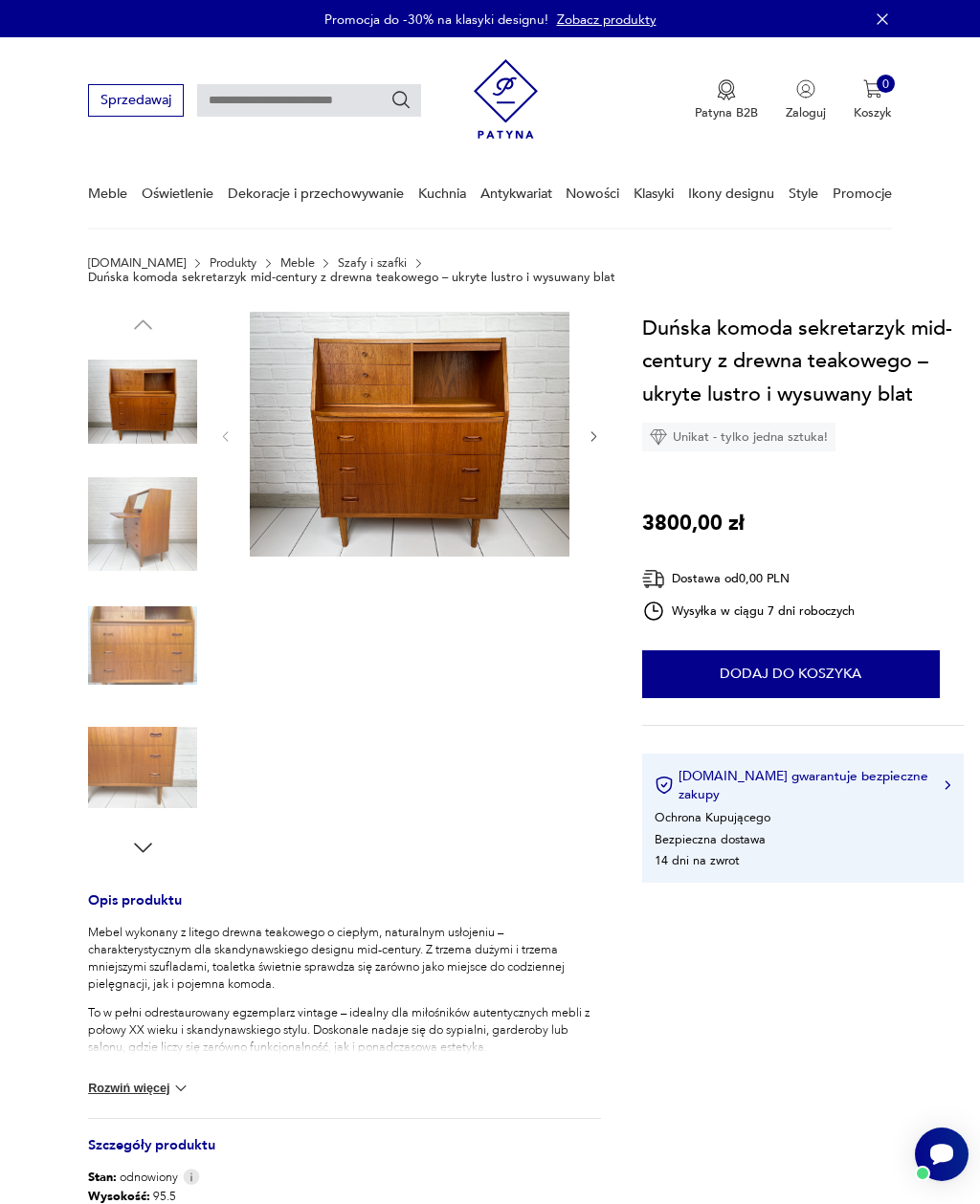
type input "******"
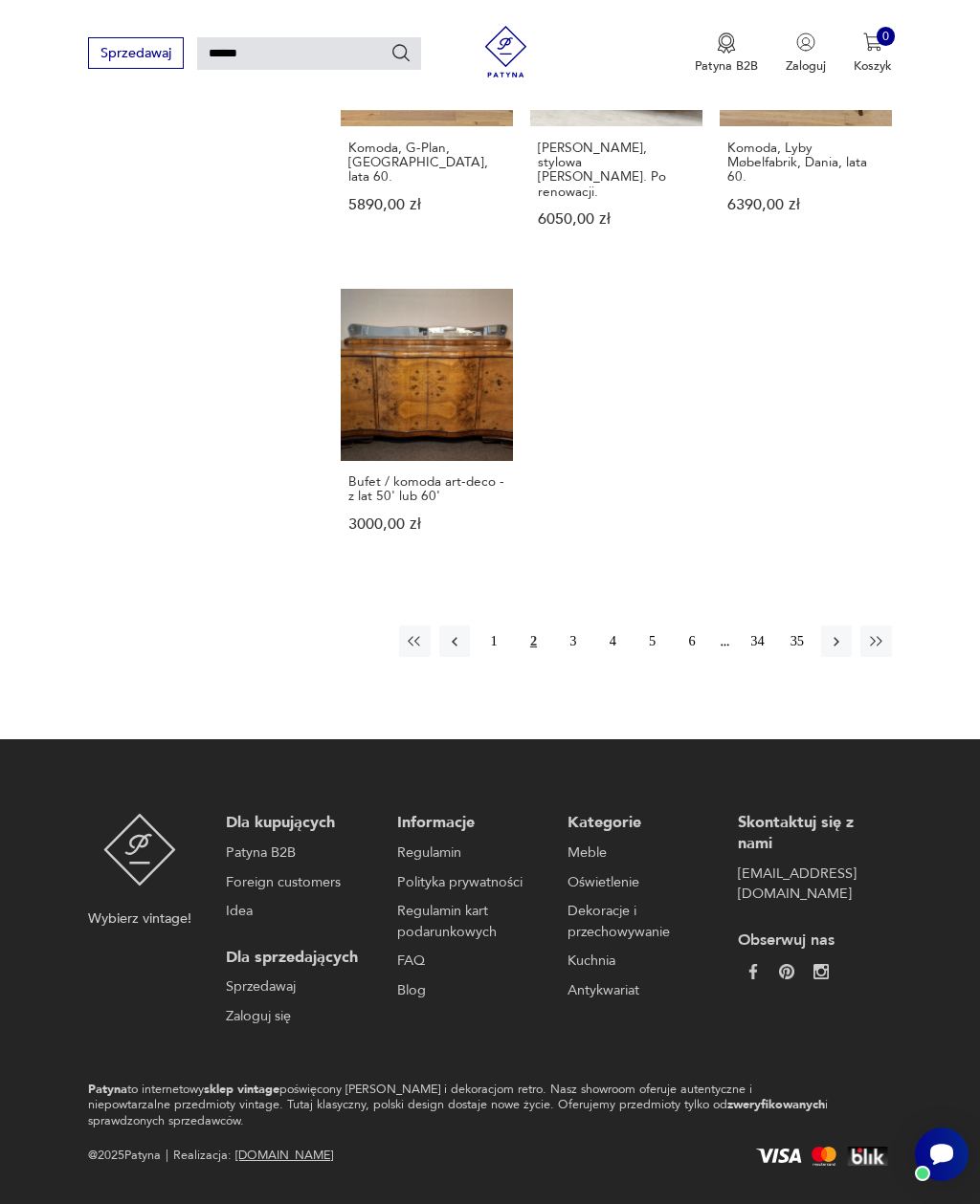
click at [830, 650] on icon "button" at bounding box center [836, 641] width 17 height 17
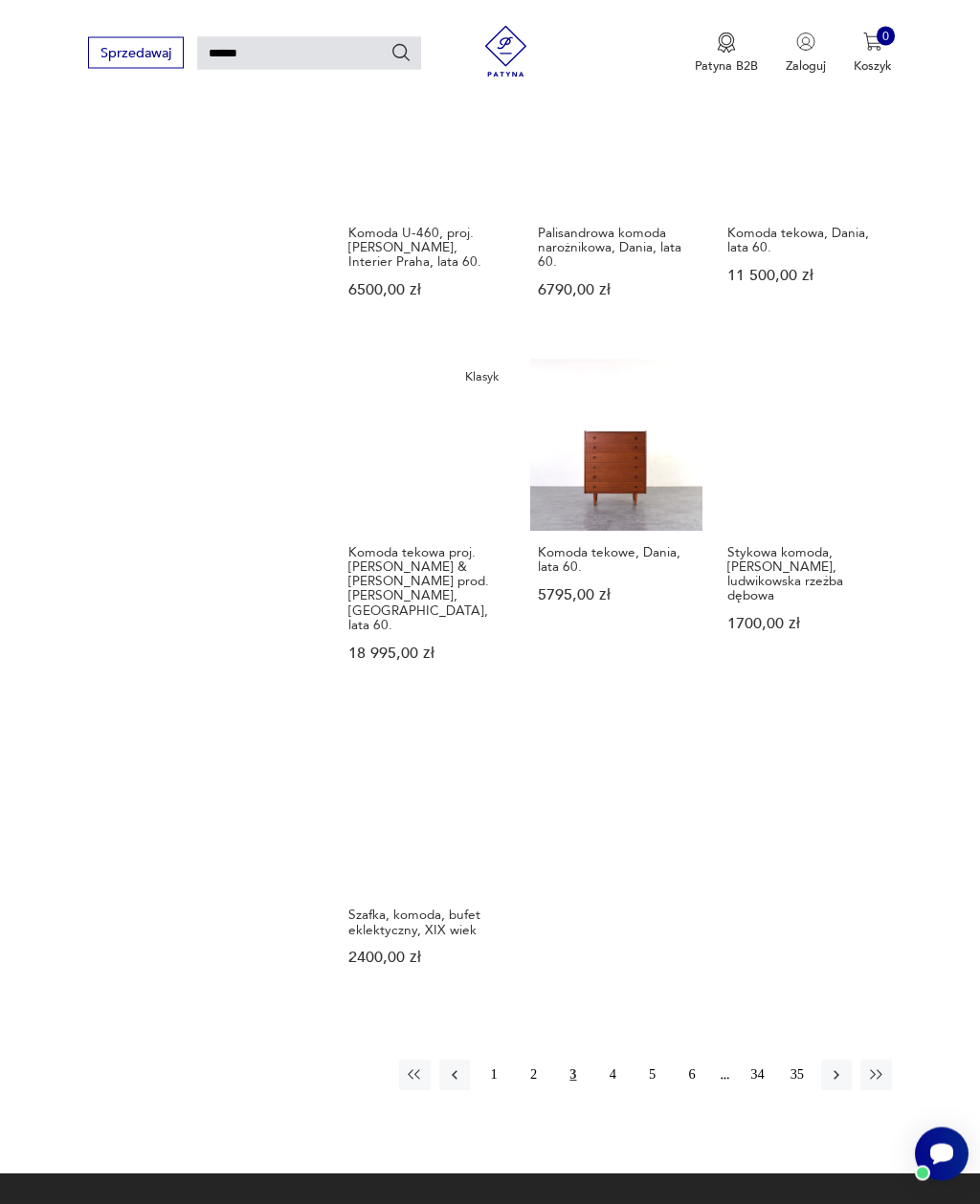
scroll to position [1561, 0]
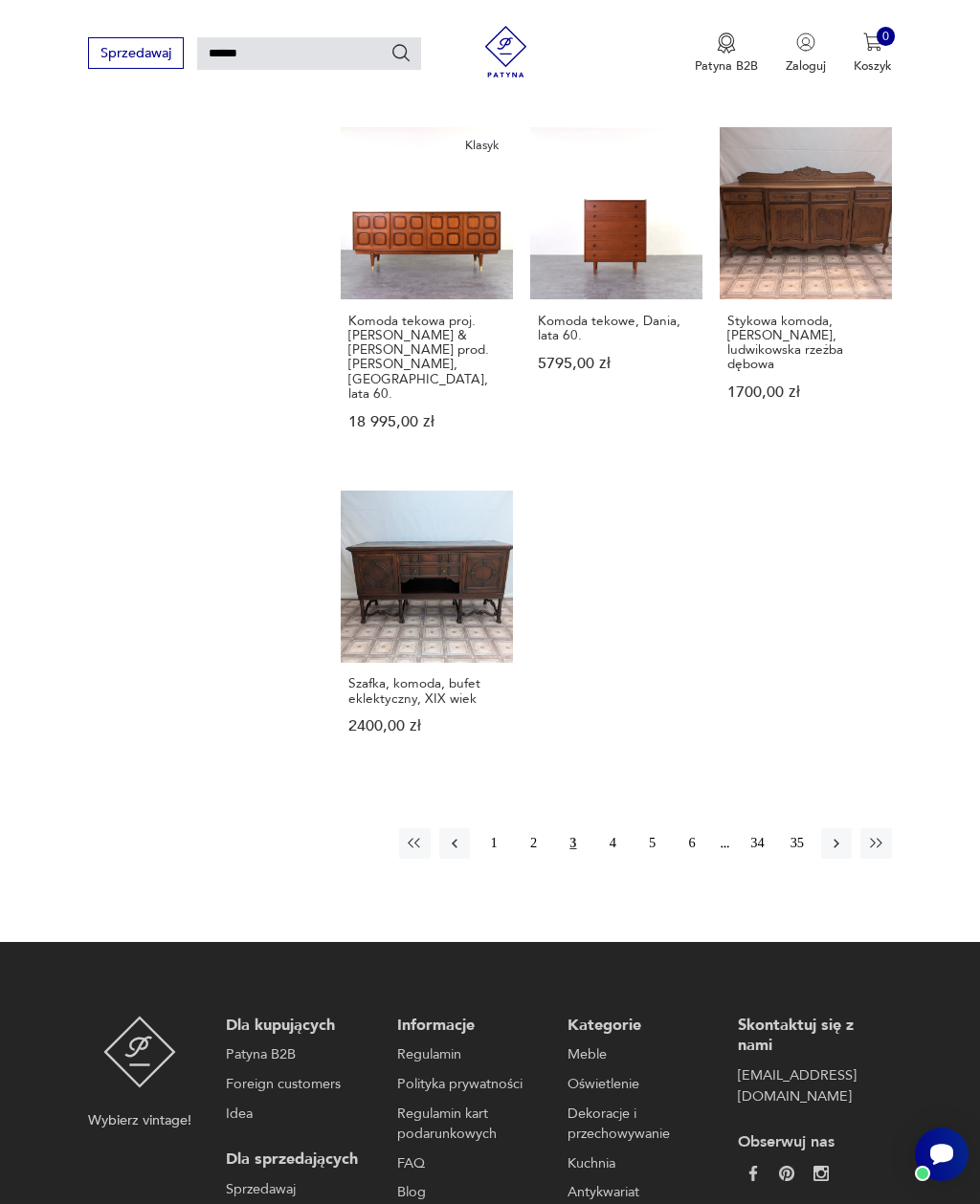
click at [822, 859] on button "button" at bounding box center [836, 844] width 31 height 31
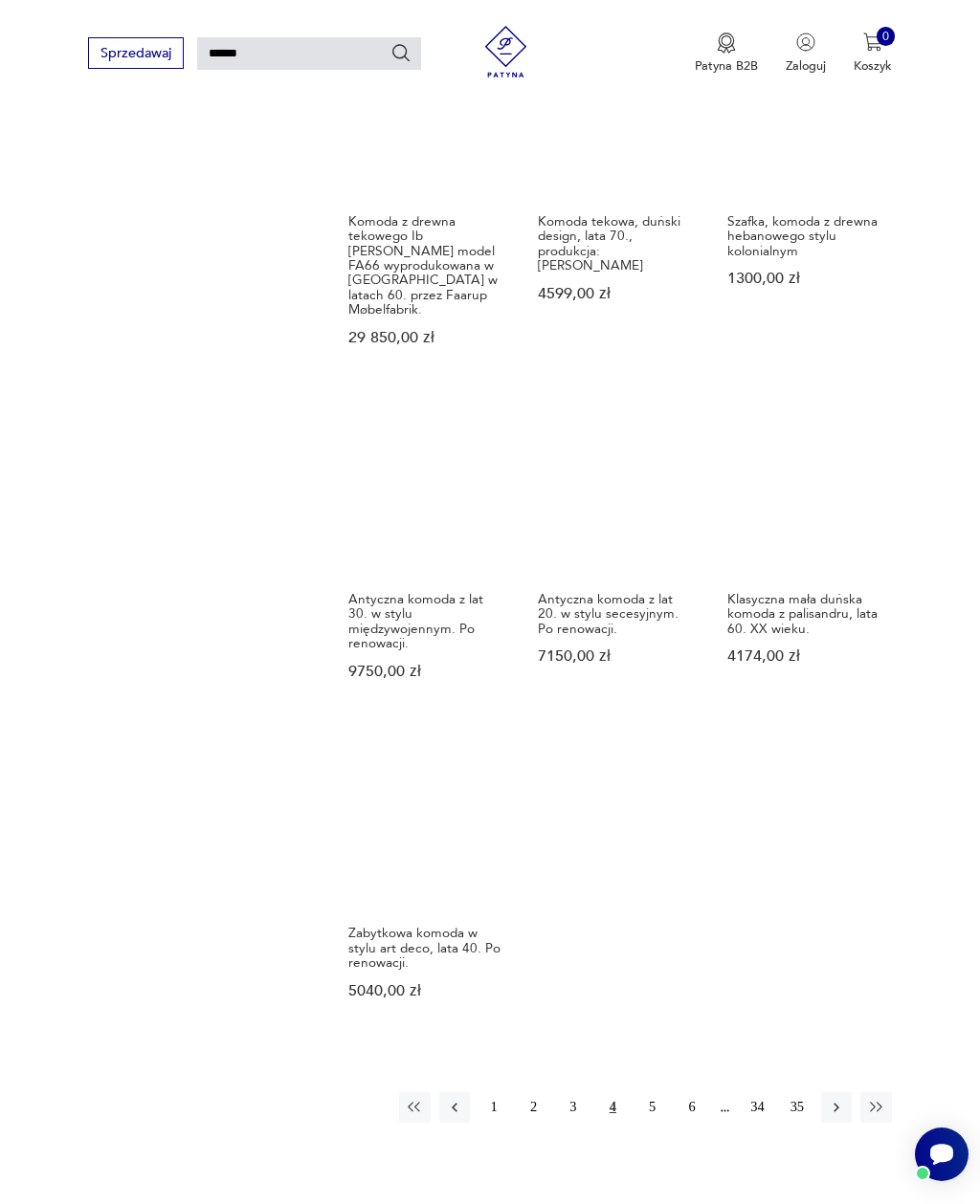
scroll to position [1594, 0]
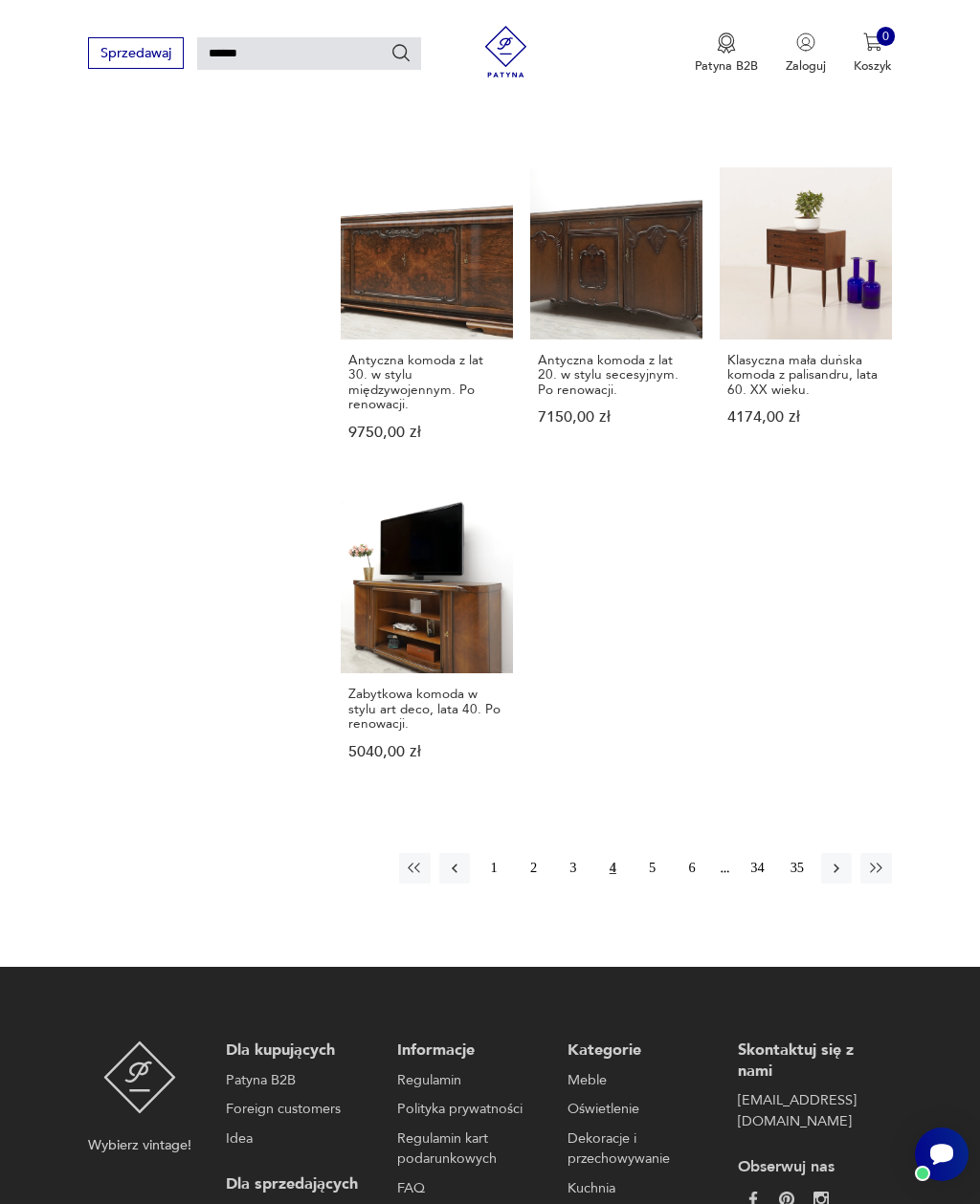
click at [827, 884] on button "button" at bounding box center [836, 868] width 31 height 31
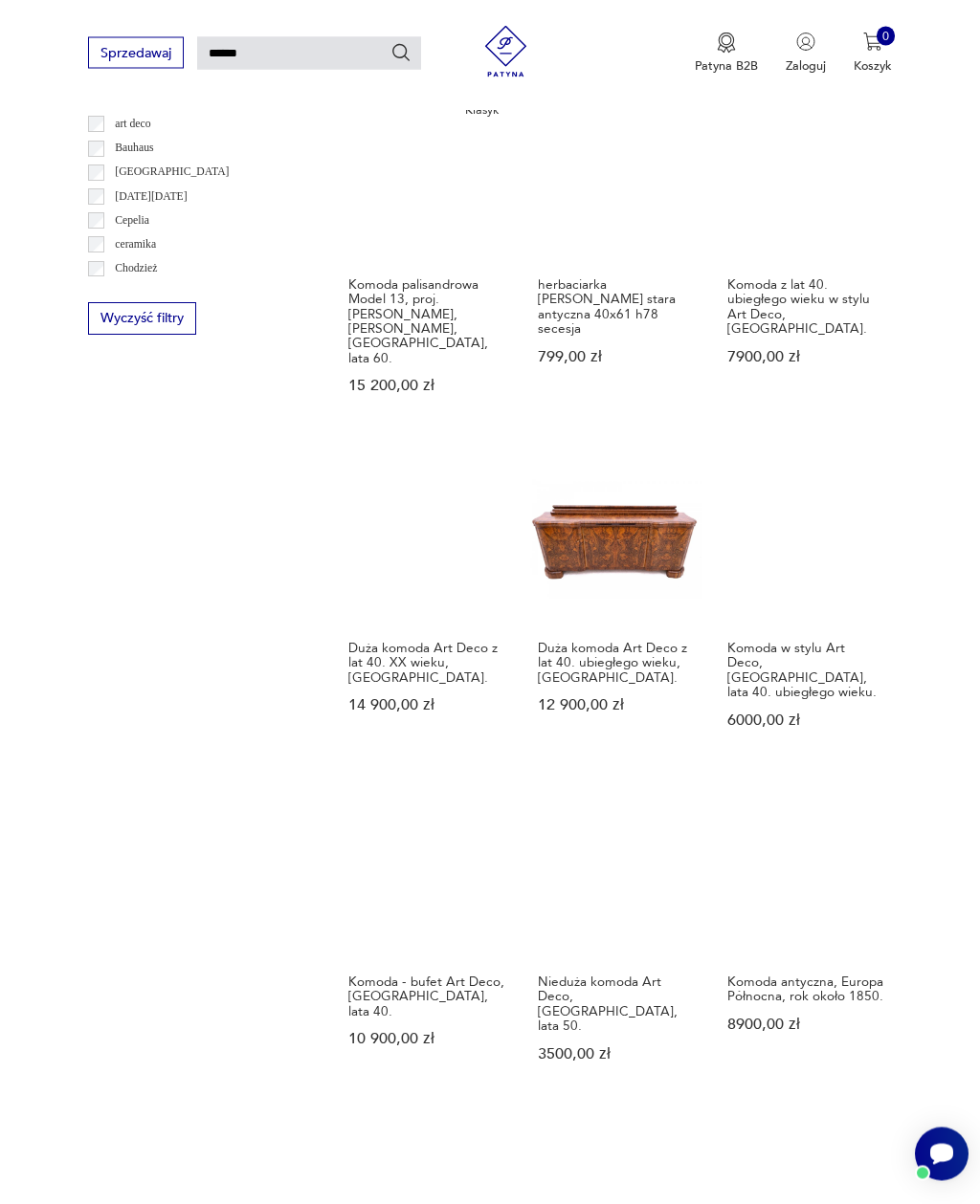
scroll to position [1374, 0]
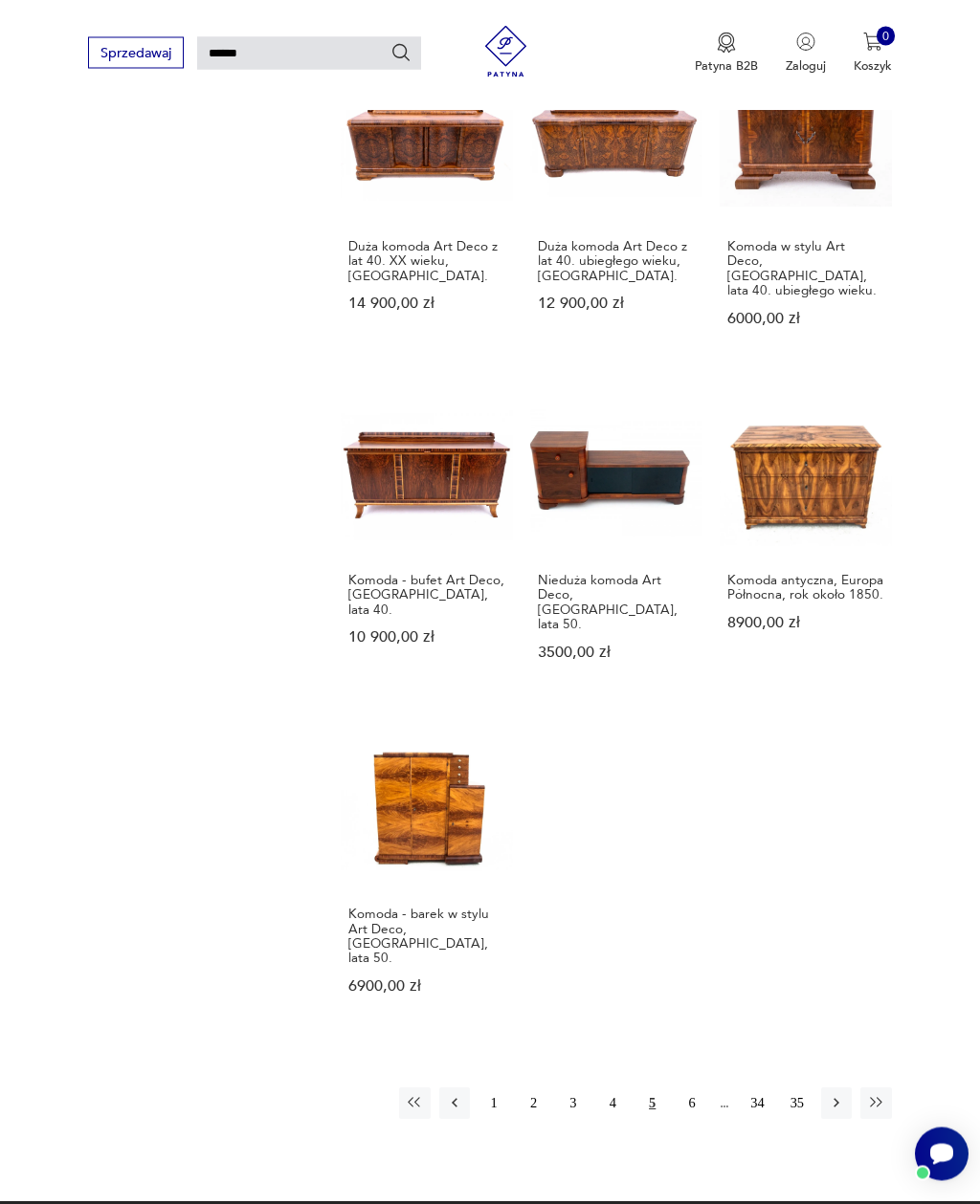
click at [811, 1088] on div "1 2 3 4 5 6 34 35" at bounding box center [645, 1103] width 493 height 31
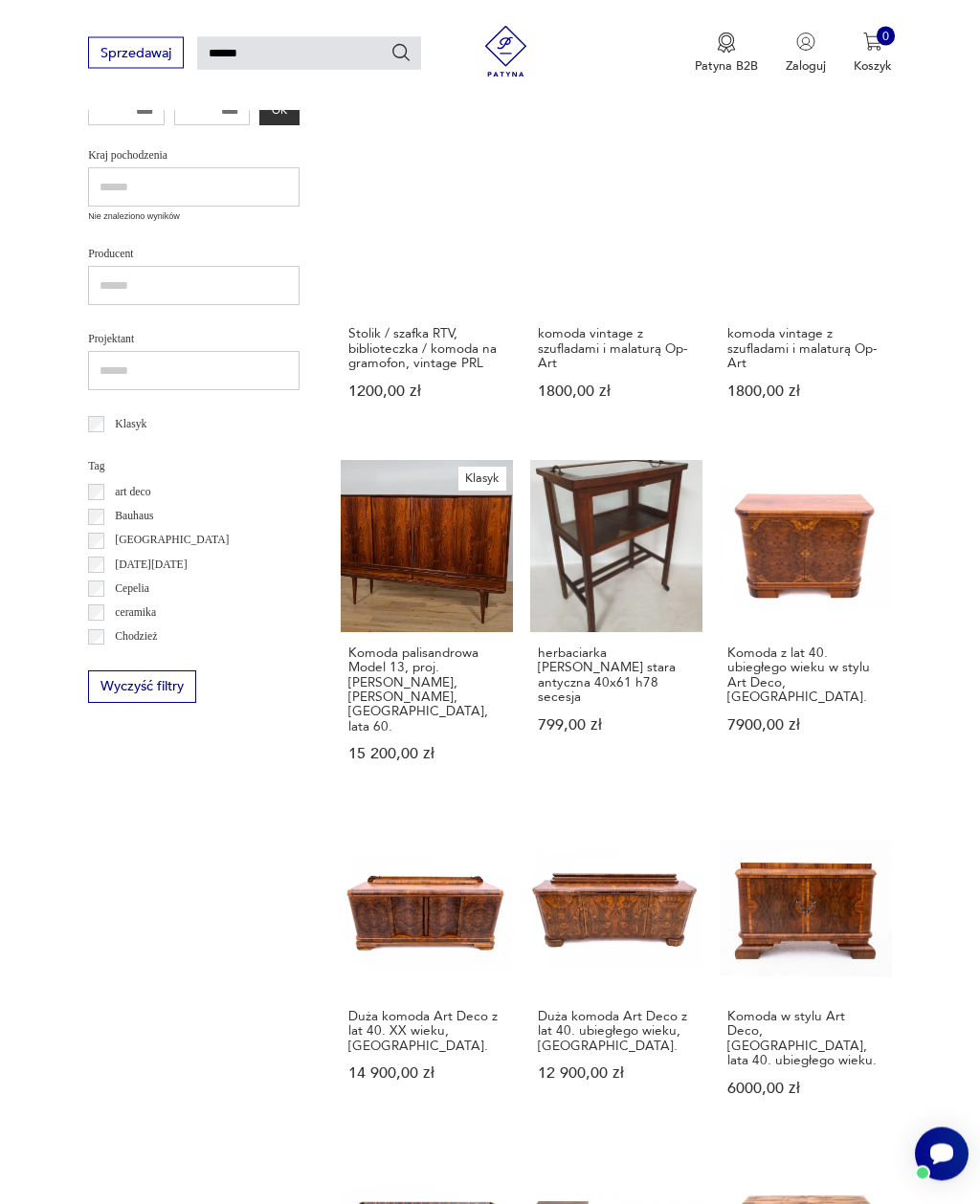
scroll to position [603, 0]
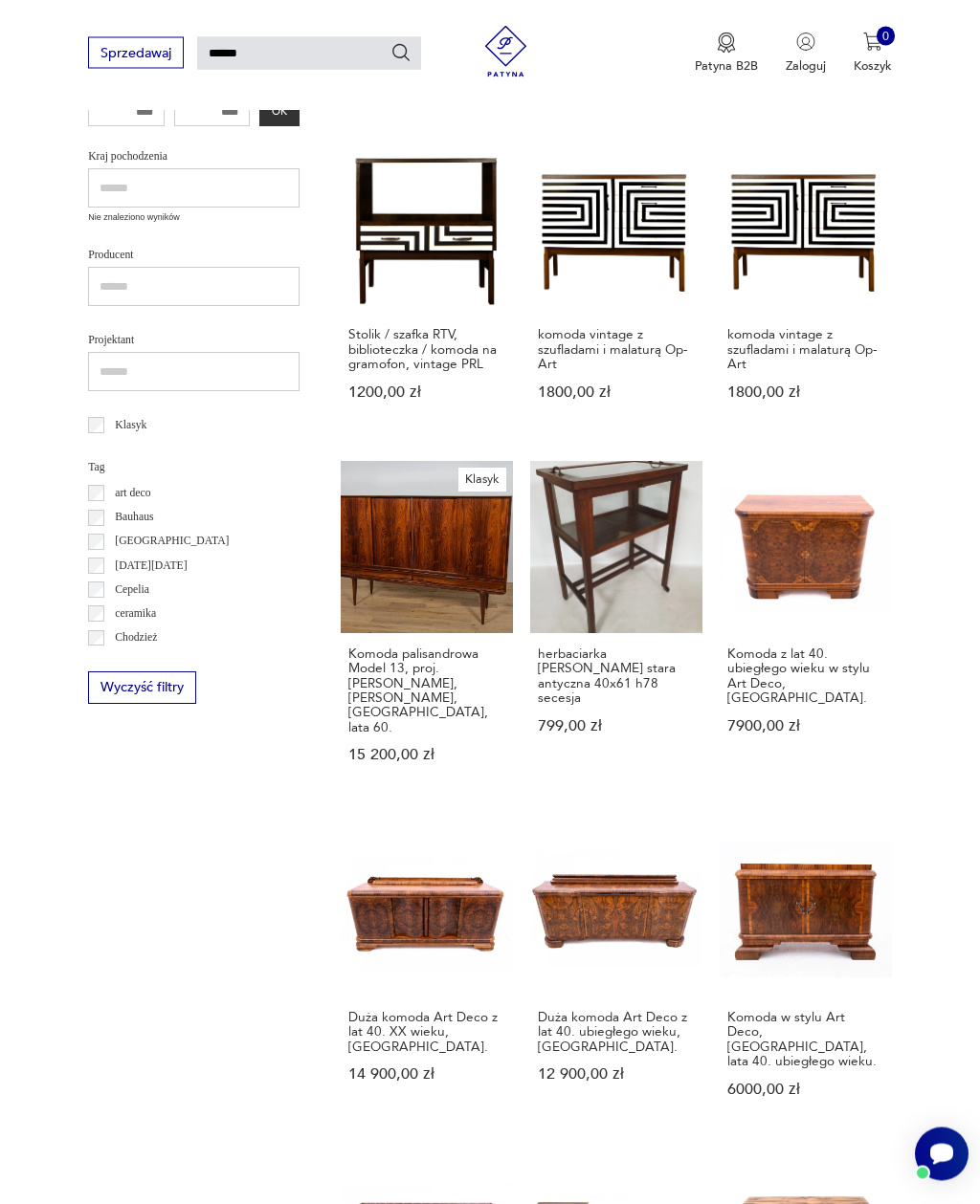
click at [175, 673] on button "Wyczyść filtry" at bounding box center [142, 687] width 107 height 32
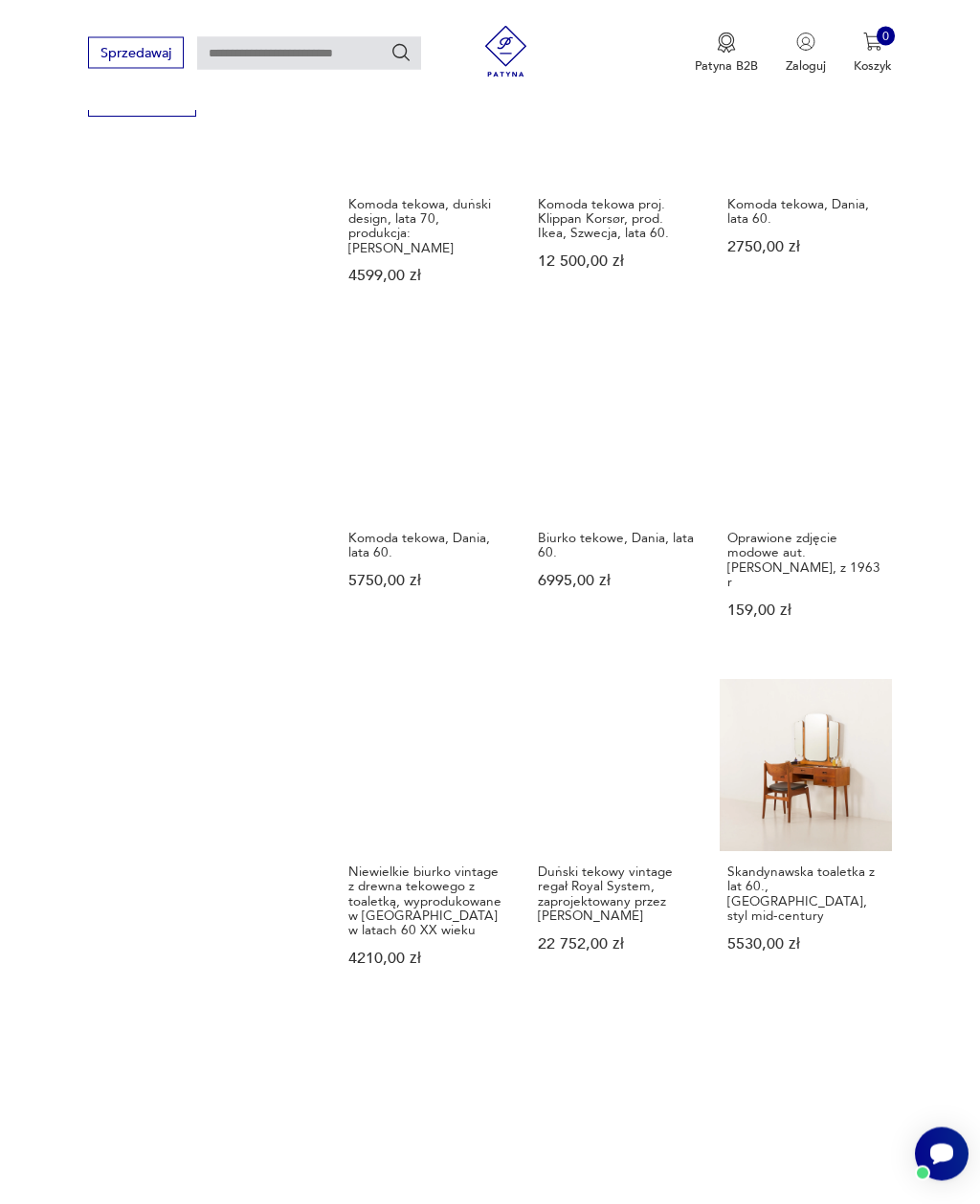
scroll to position [1438, 0]
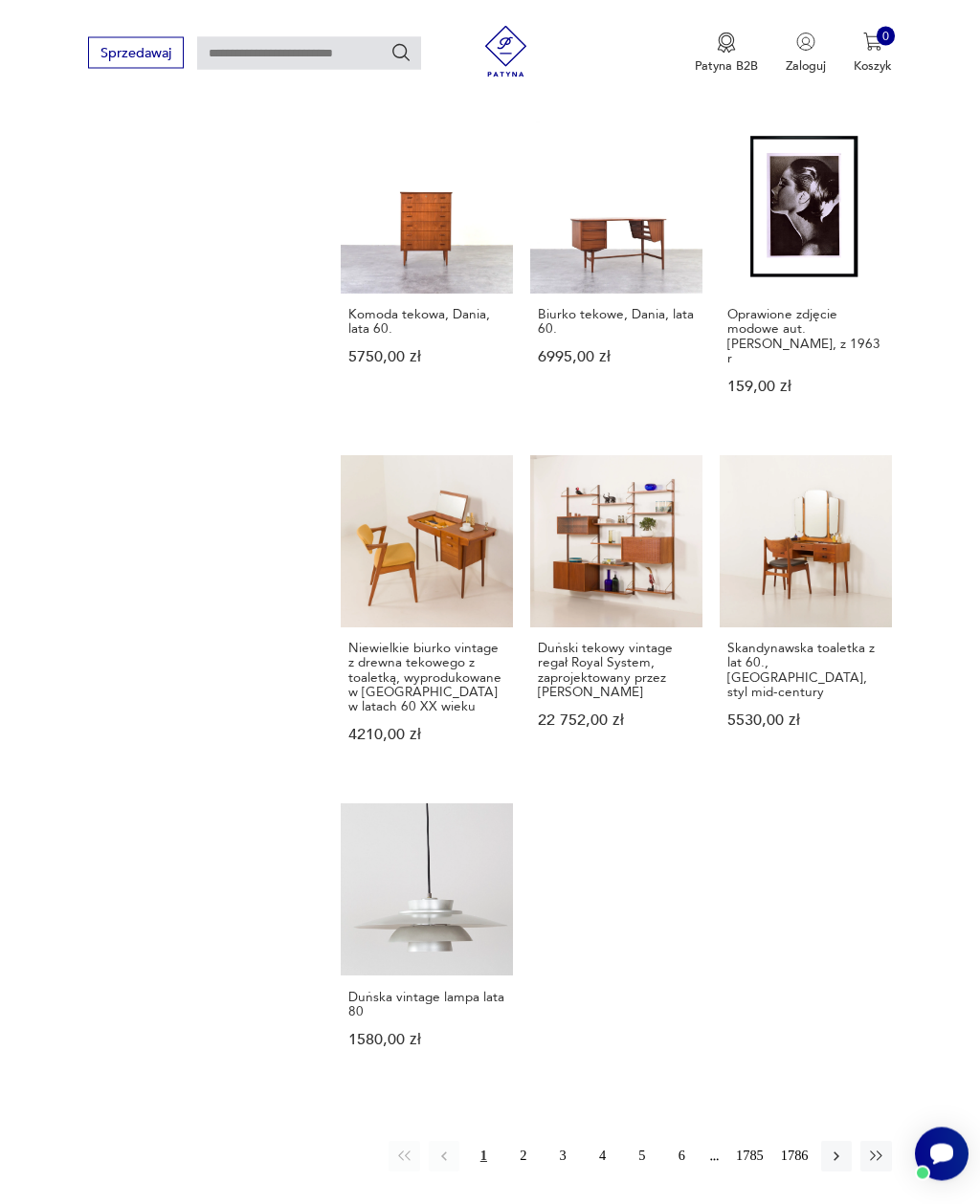
click at [831, 1154] on icon "button" at bounding box center [836, 1157] width 17 height 17
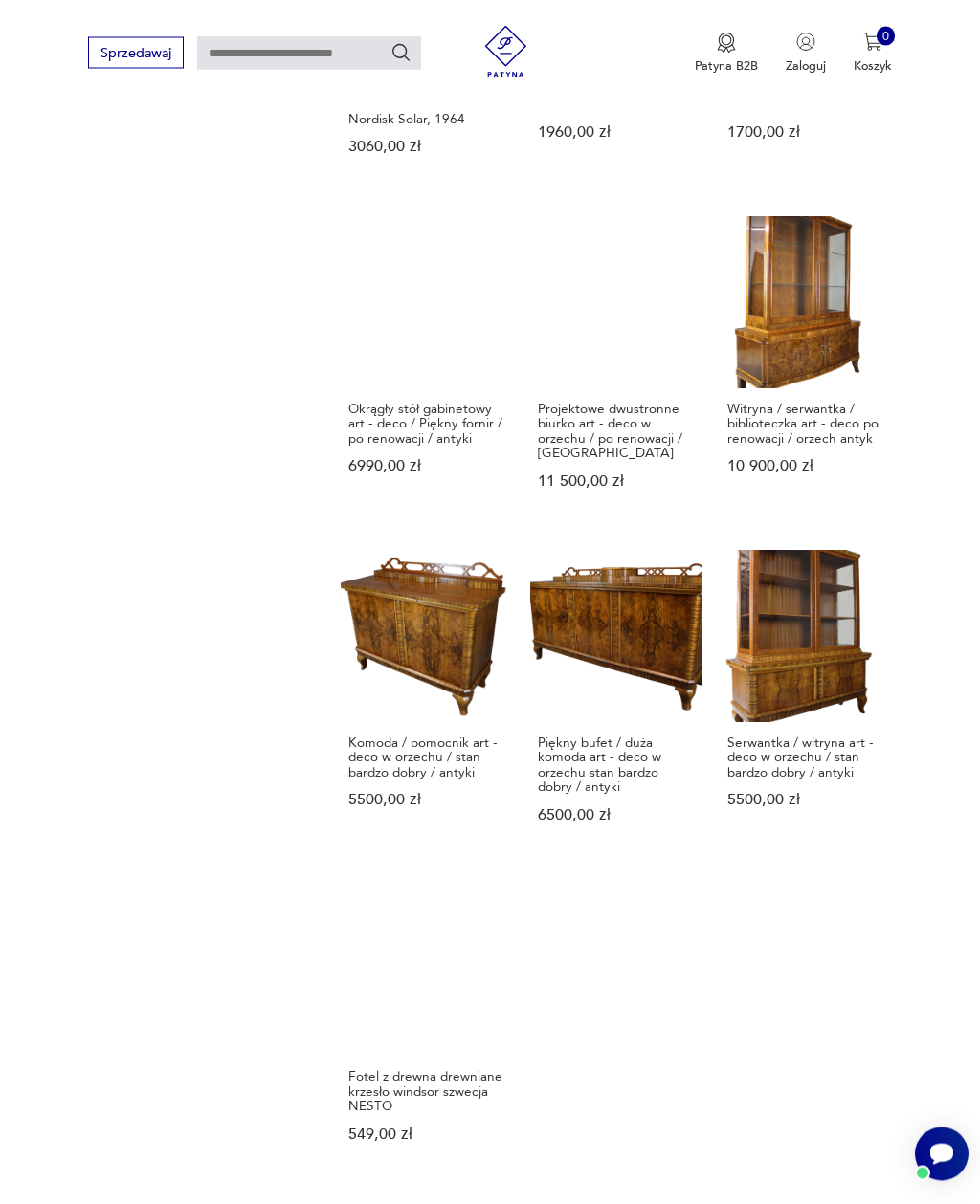
scroll to position [1704, 0]
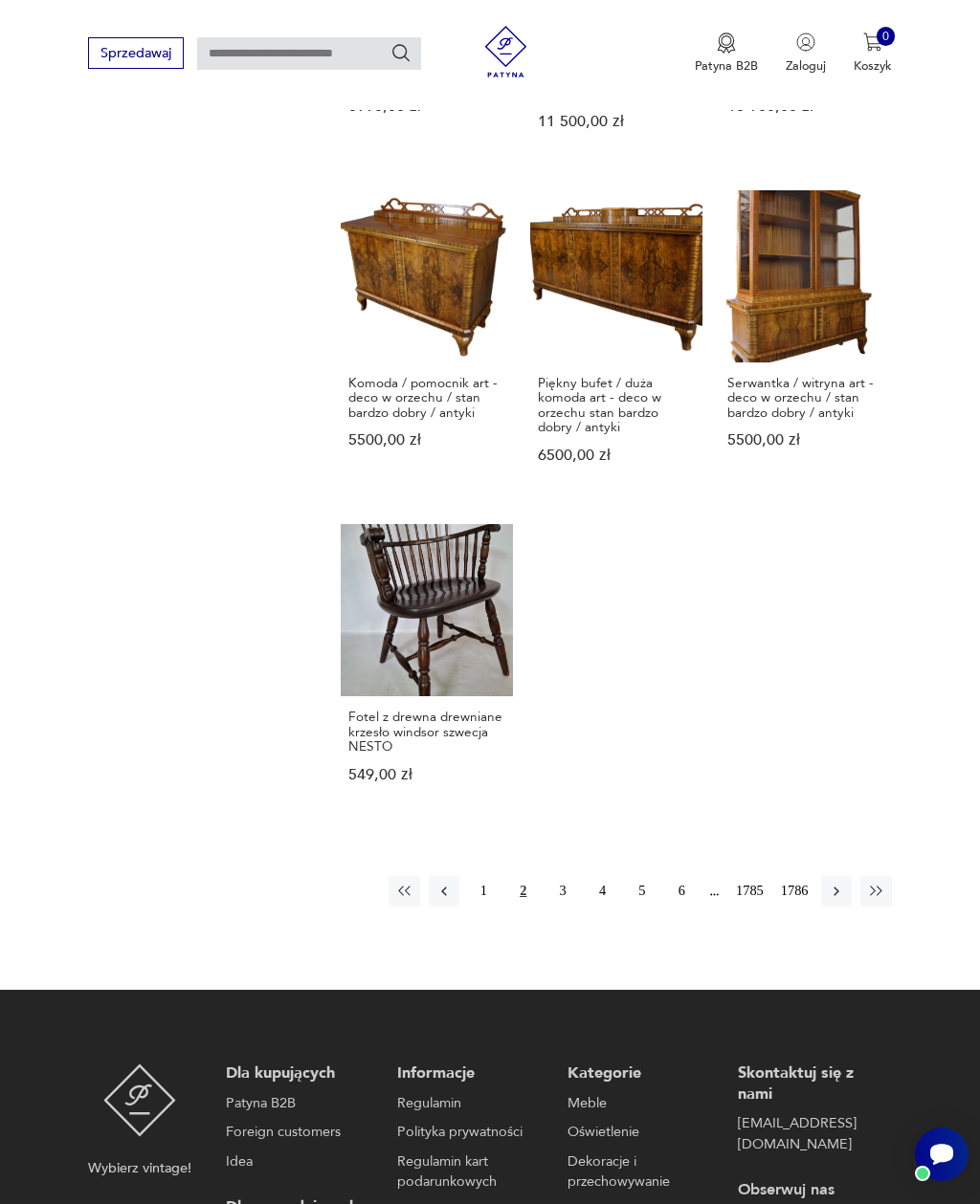
click at [826, 907] on button "button" at bounding box center [836, 891] width 31 height 31
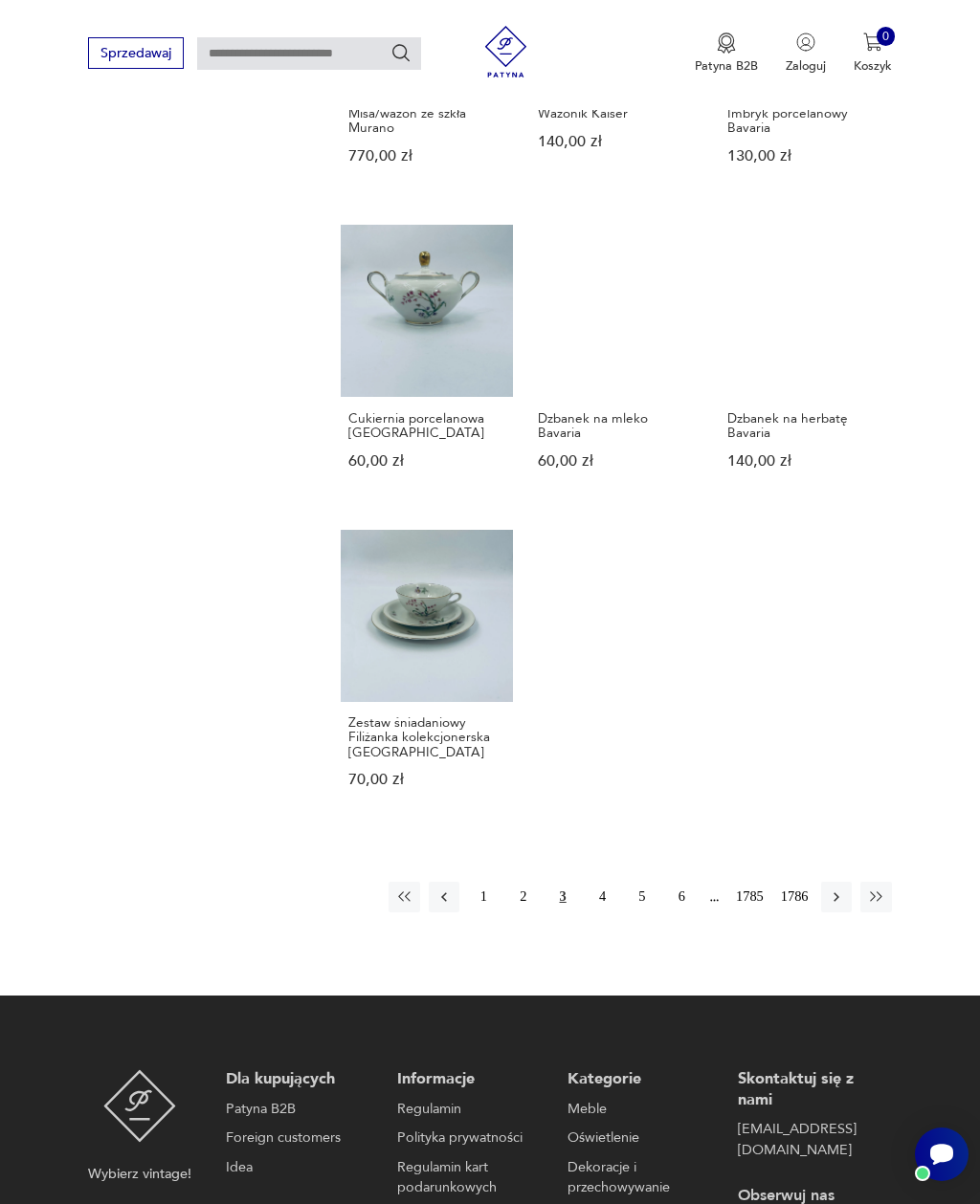
scroll to position [1597, 0]
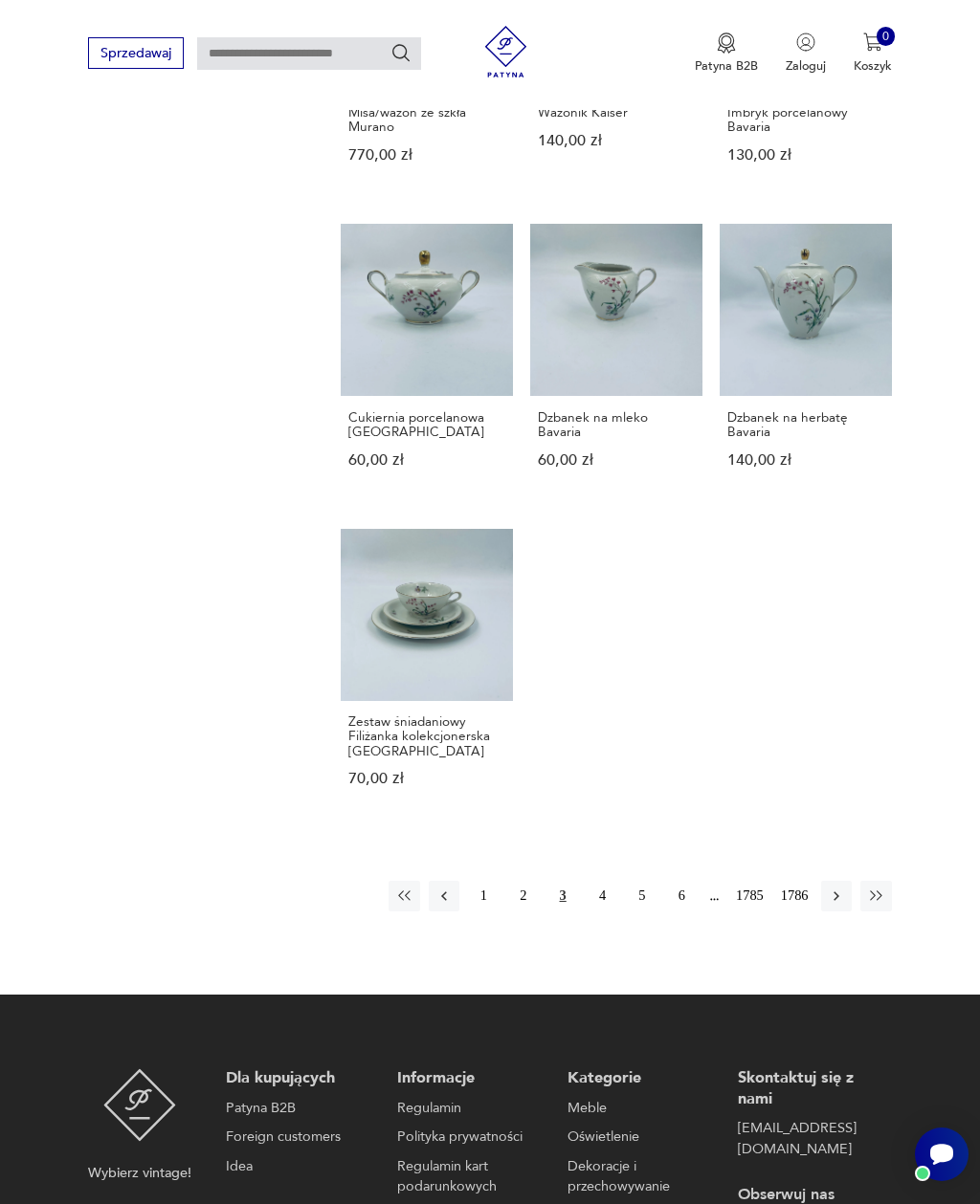
click at [829, 905] on icon "button" at bounding box center [836, 896] width 17 height 17
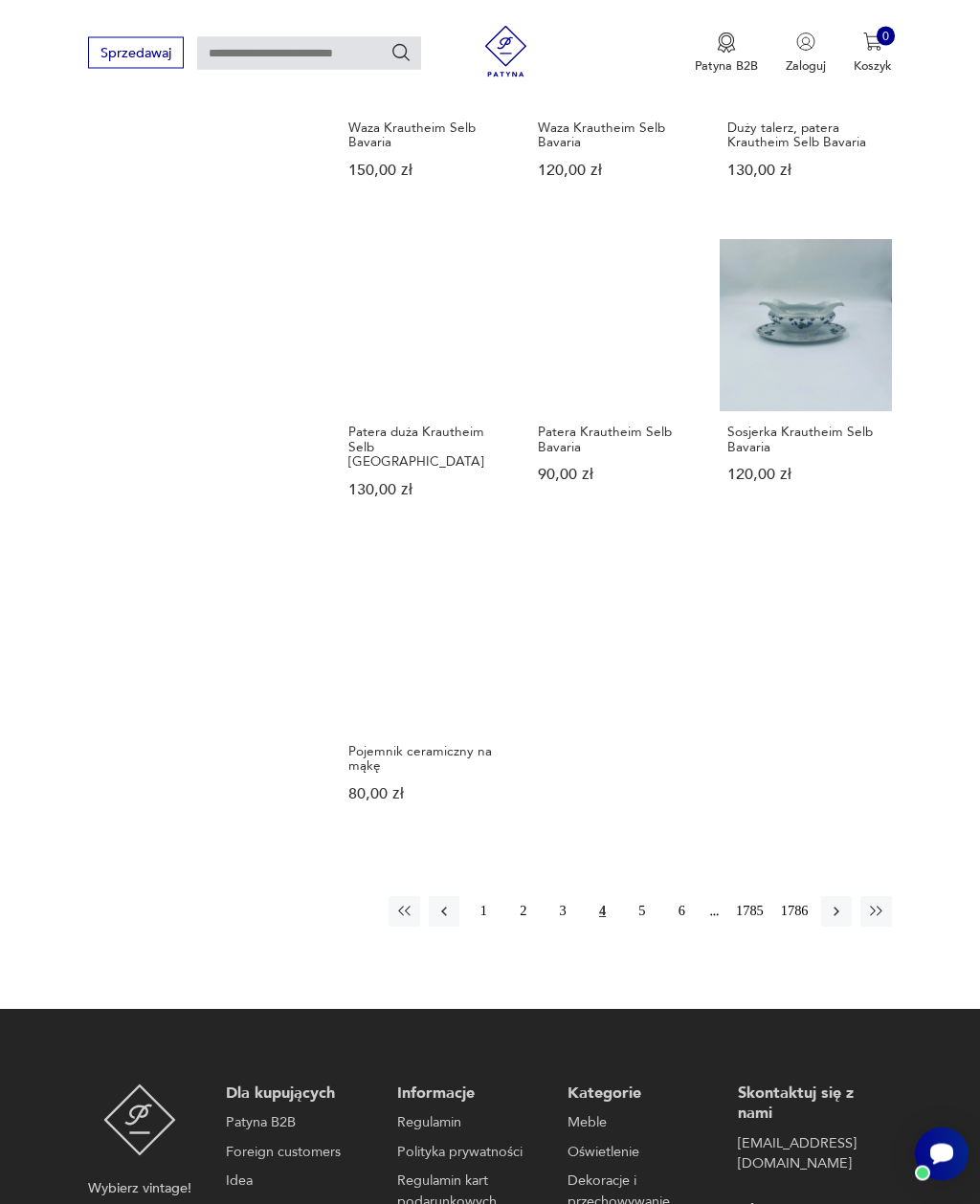
scroll to position [1570, 0]
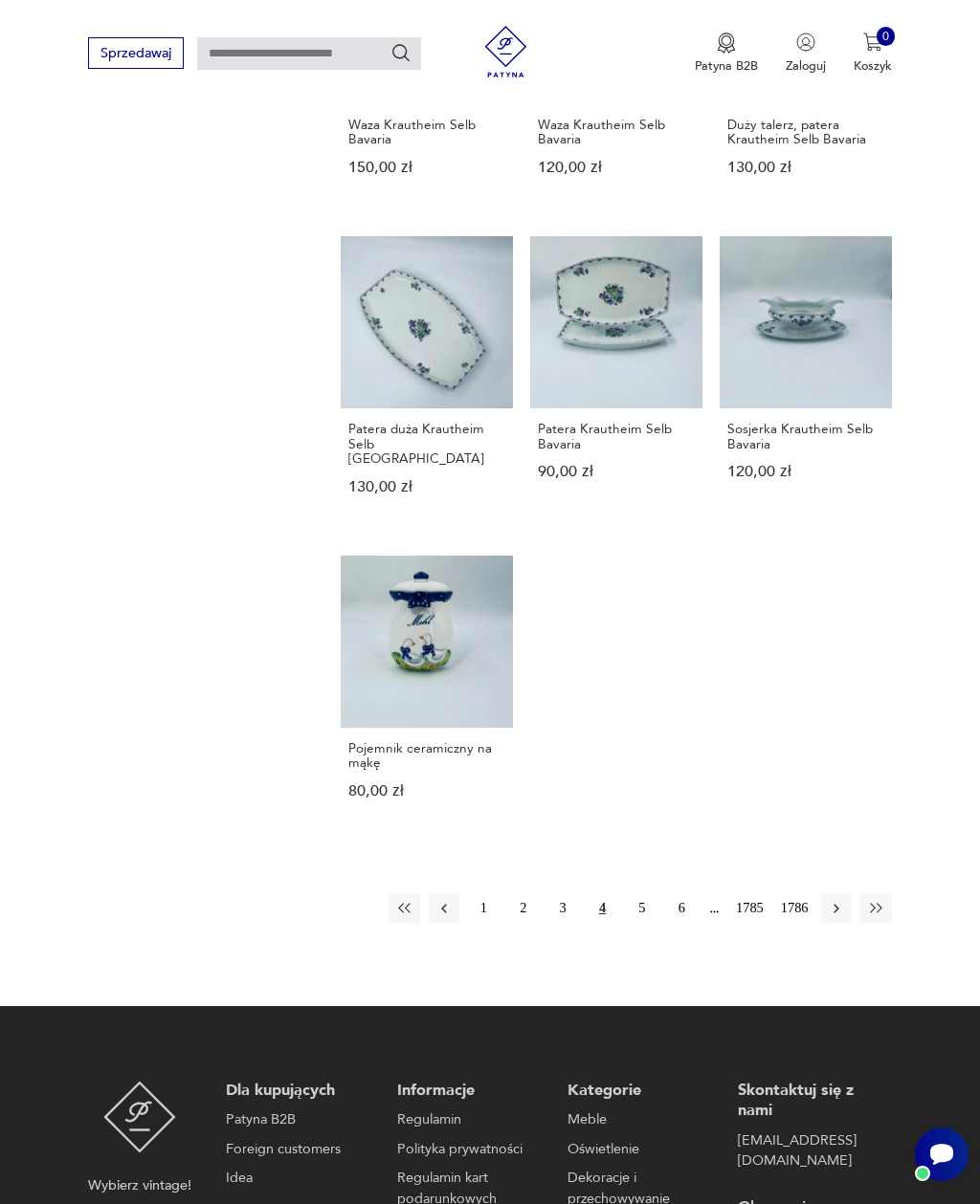
click at [831, 917] on icon "button" at bounding box center [836, 909] width 17 height 17
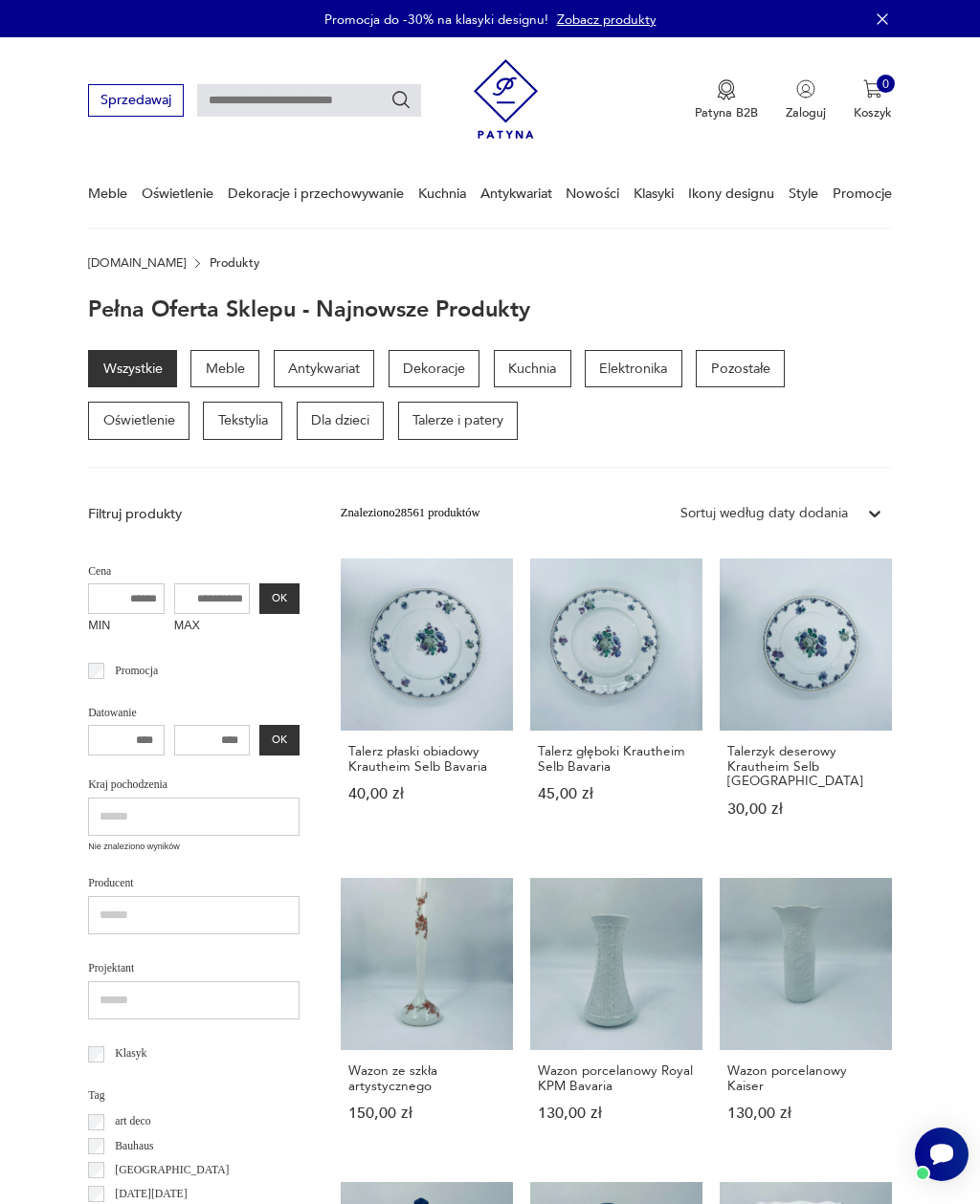
click at [222, 363] on p "Meble" at bounding box center [225, 369] width 69 height 38
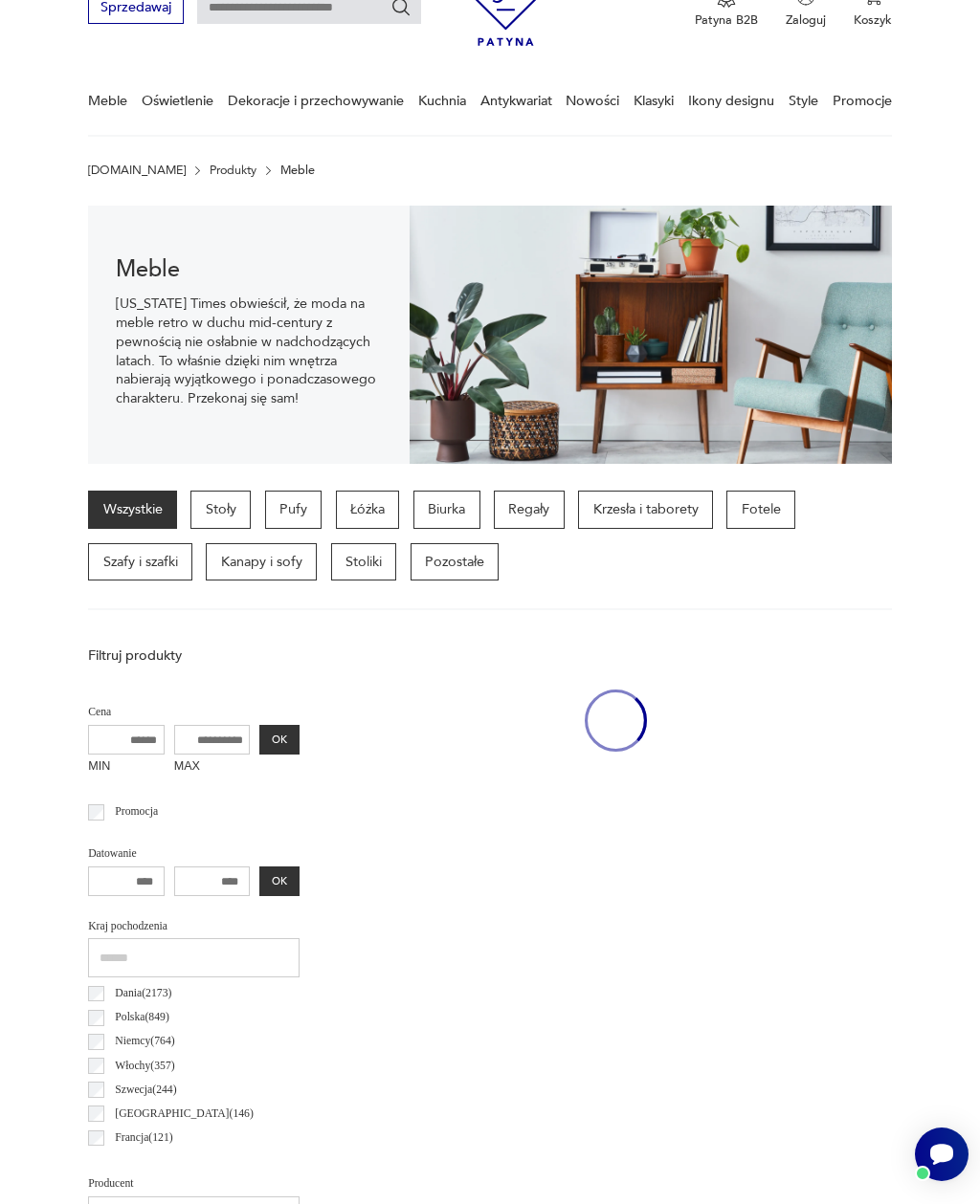
scroll to position [156, 0]
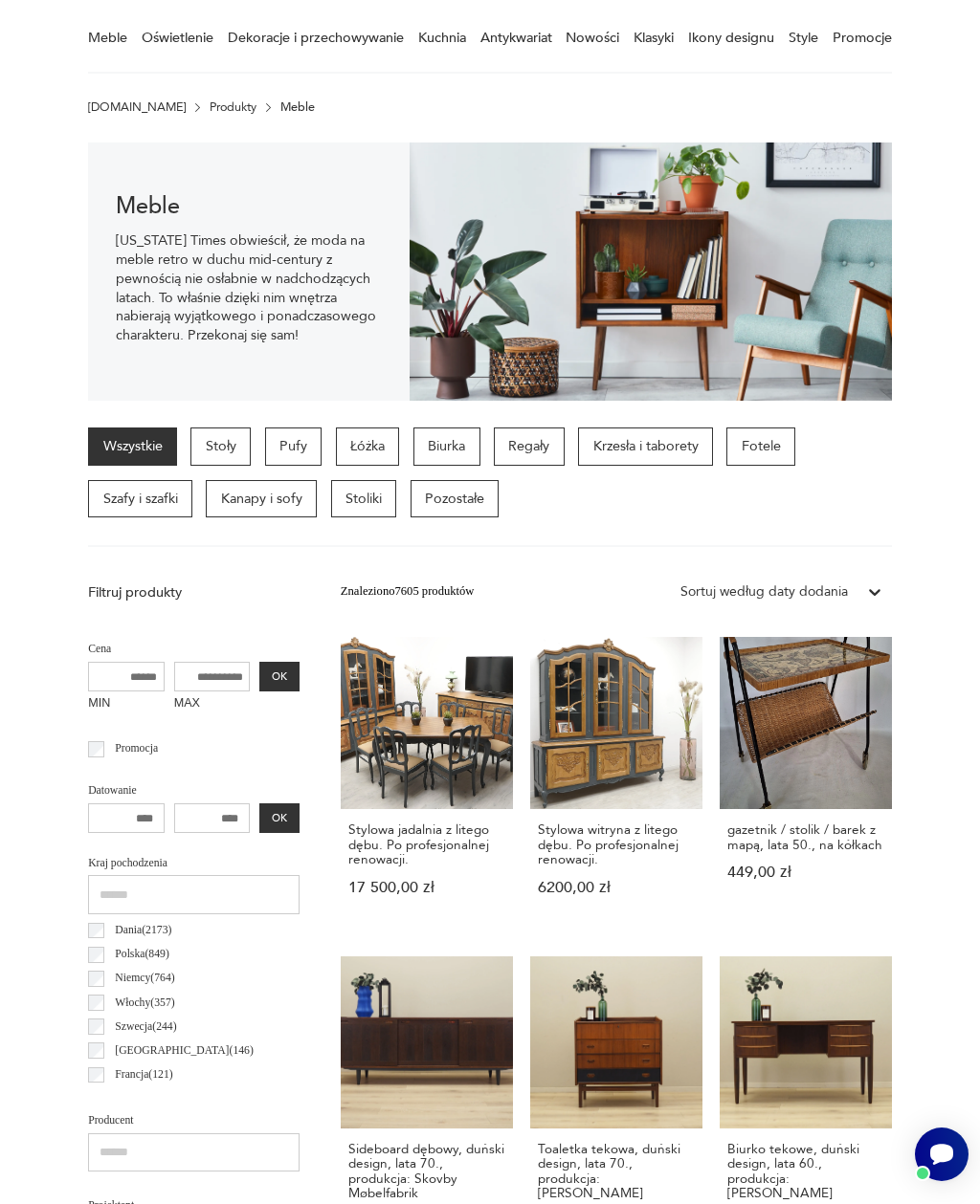
click at [134, 493] on p "Szafy i szafki" at bounding box center [140, 499] width 105 height 38
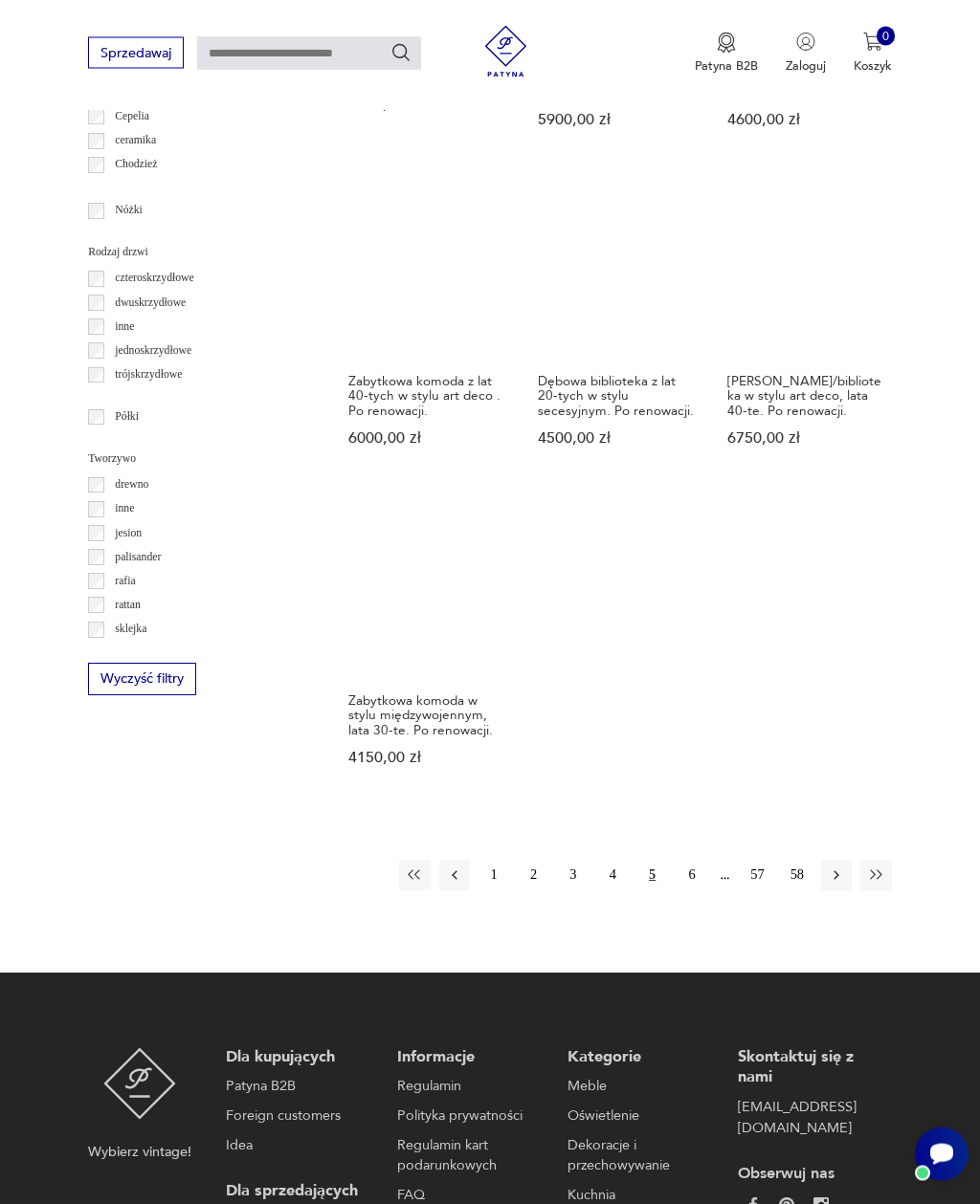
scroll to position [1956, 0]
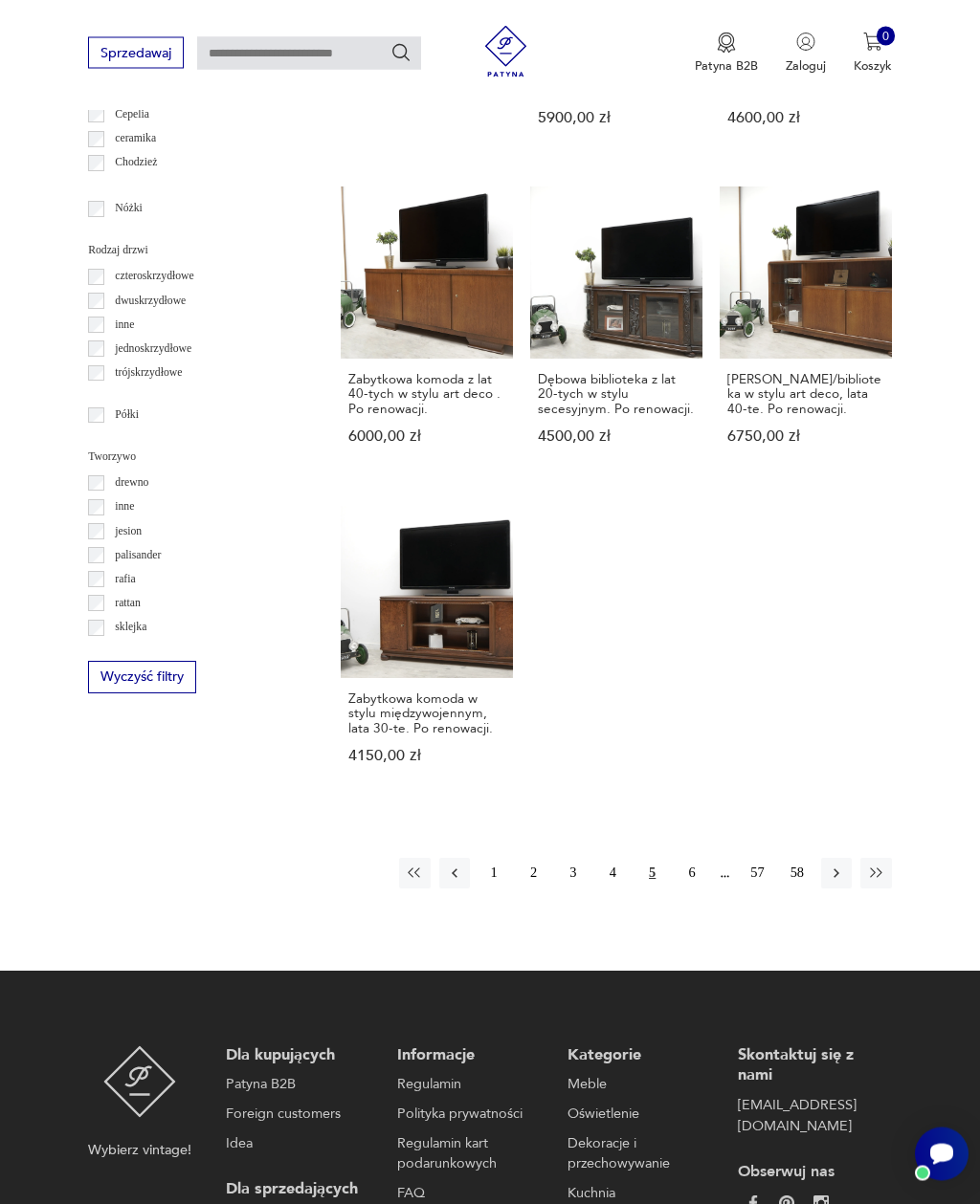
click at [841, 890] on button "button" at bounding box center [836, 874] width 31 height 31
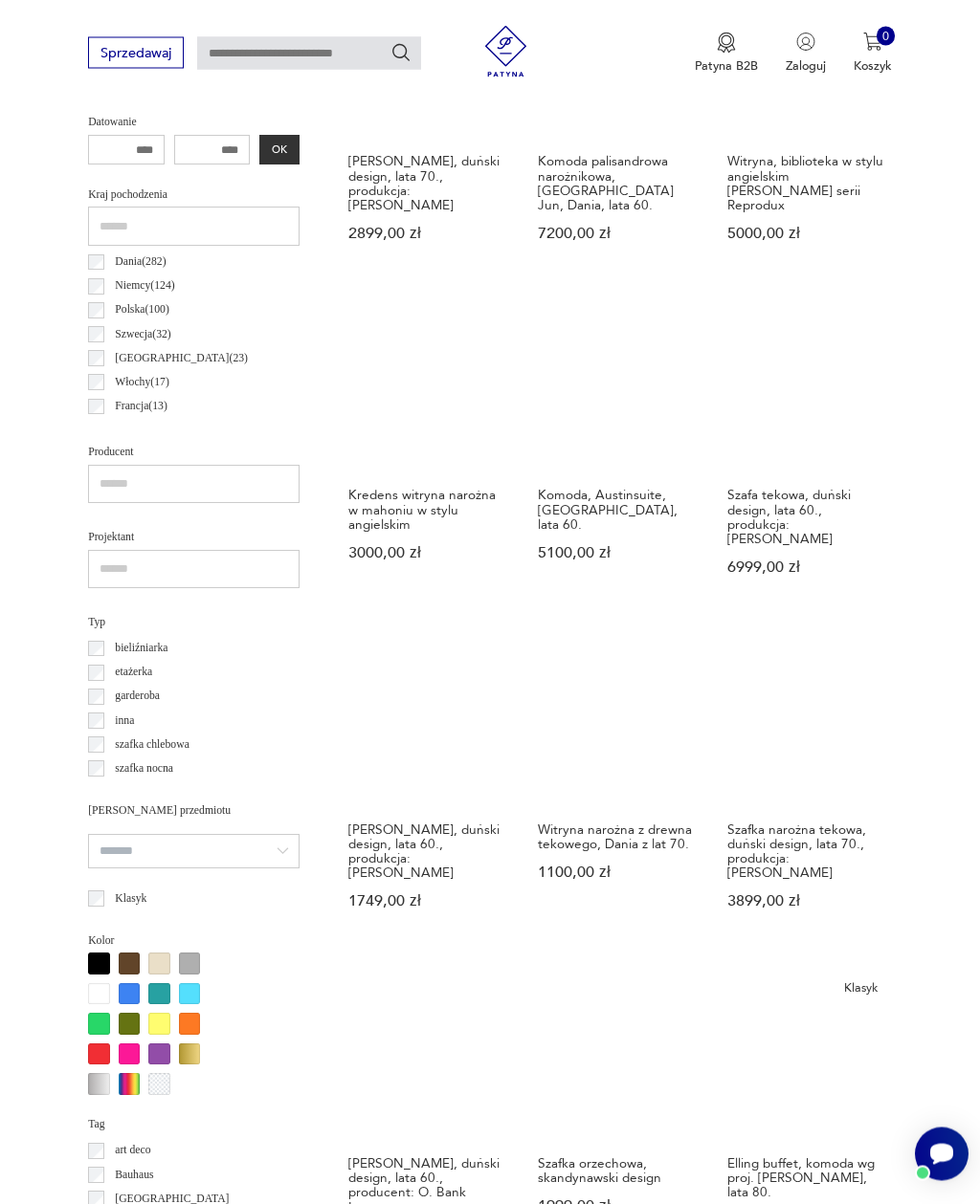
scroll to position [893, 0]
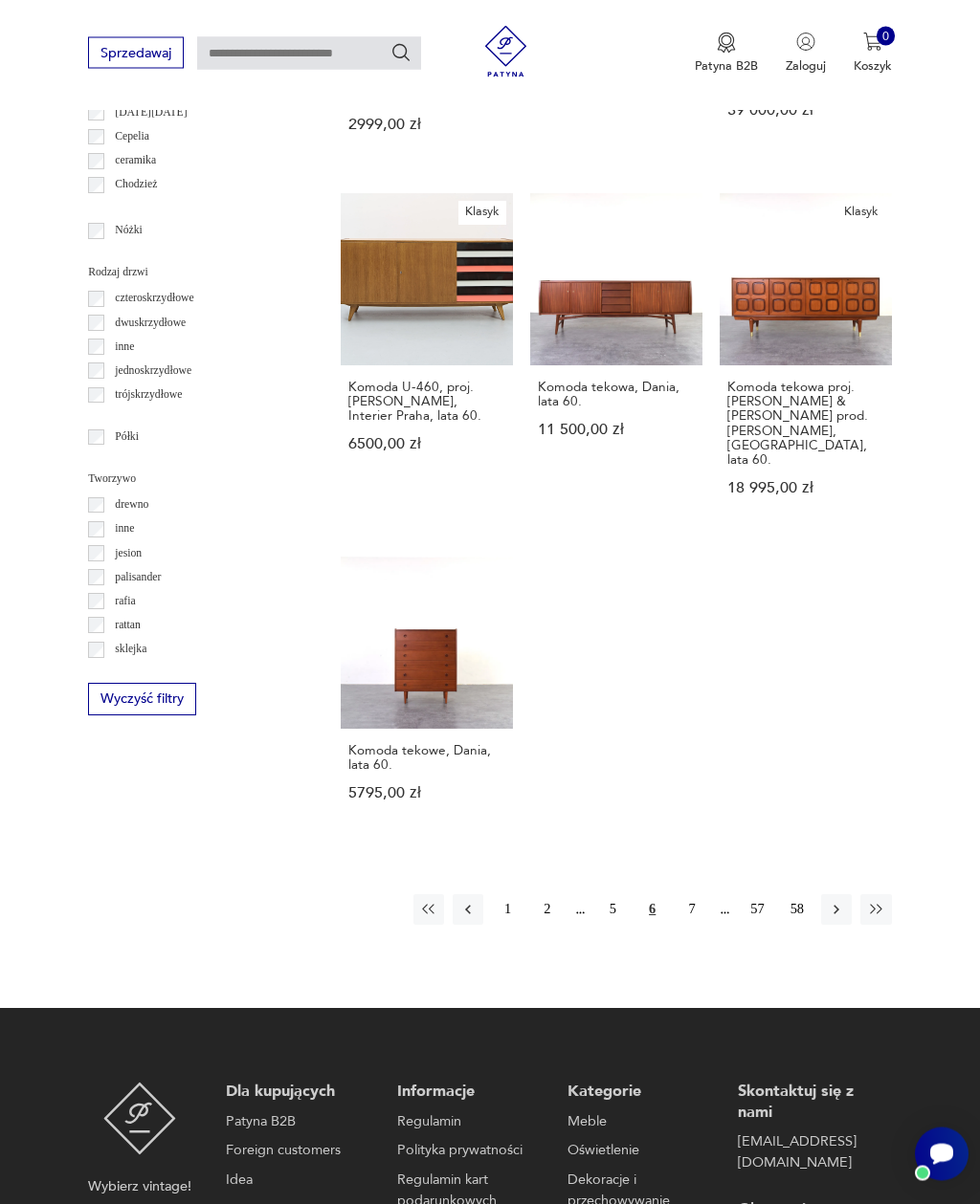
click at [824, 905] on button "button" at bounding box center [836, 911] width 31 height 31
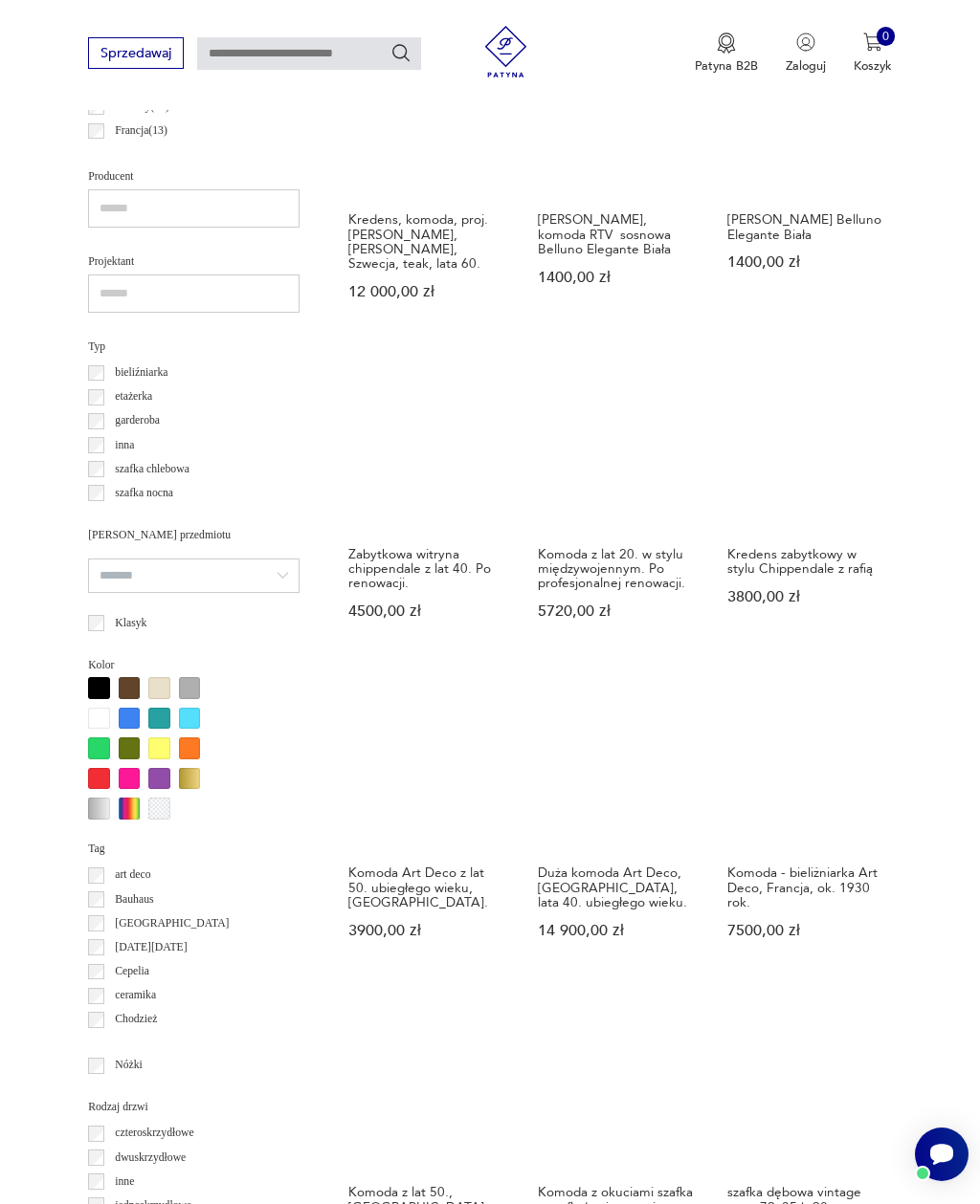
scroll to position [884, 0]
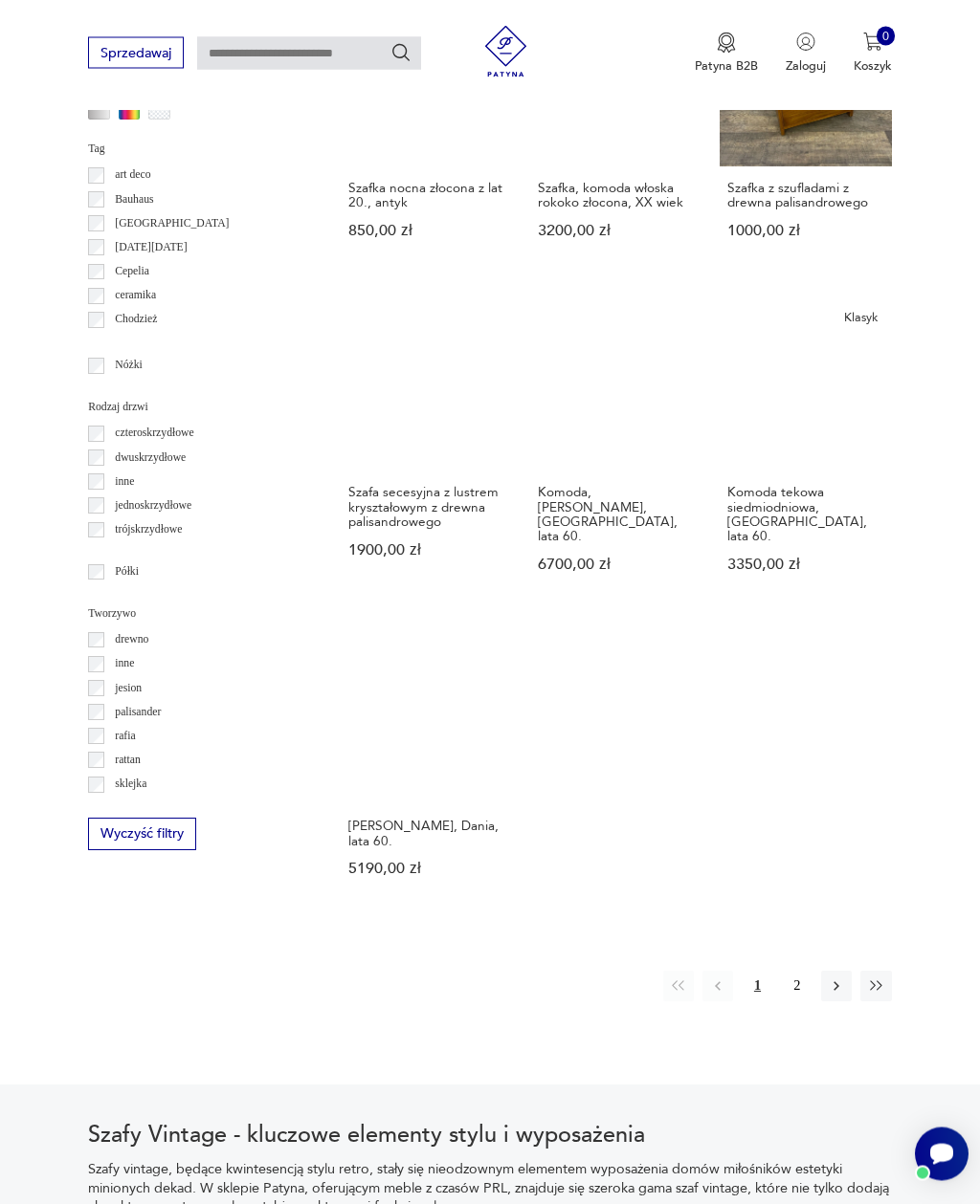
scroll to position [1800, 0]
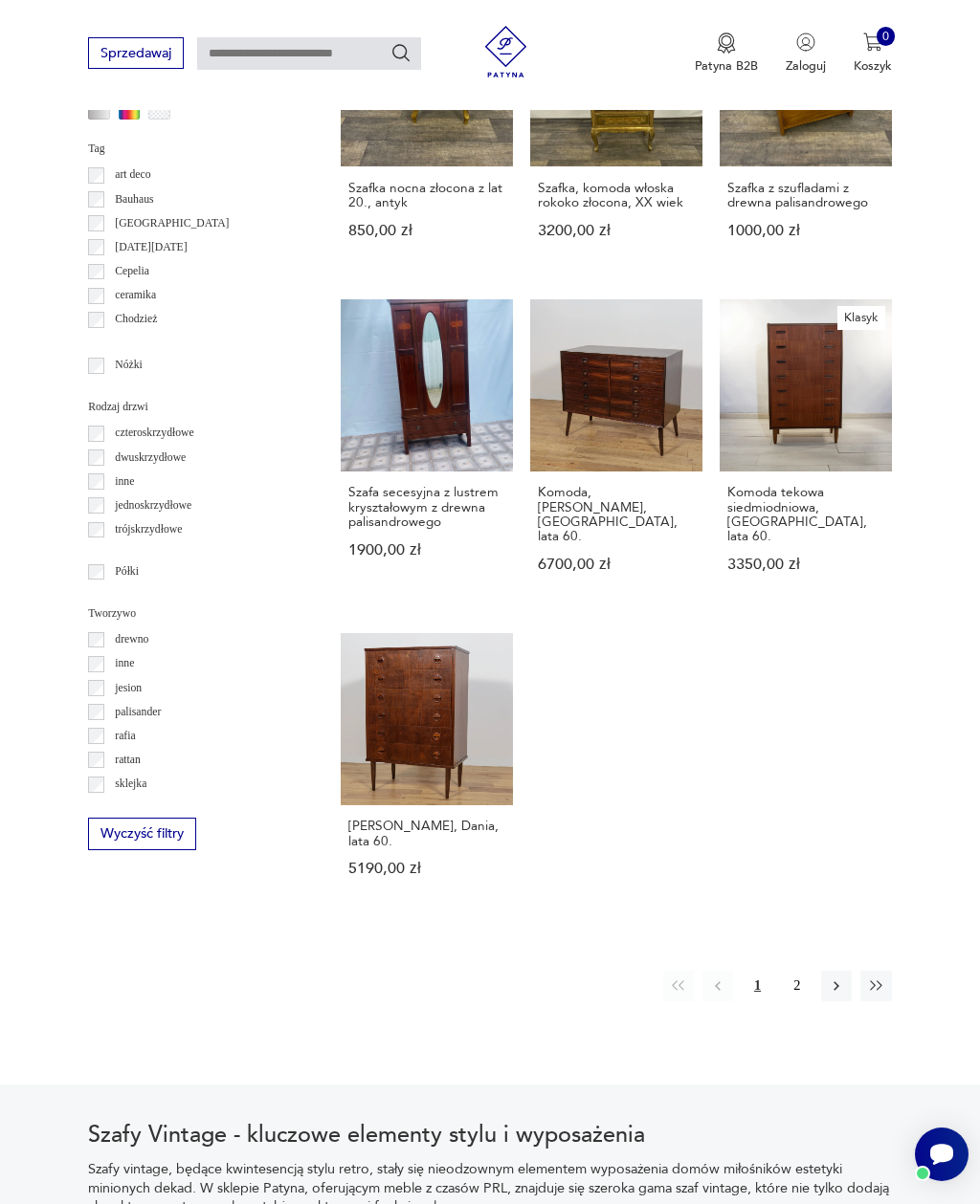
click at [796, 992] on button "2" at bounding box center [797, 986] width 31 height 31
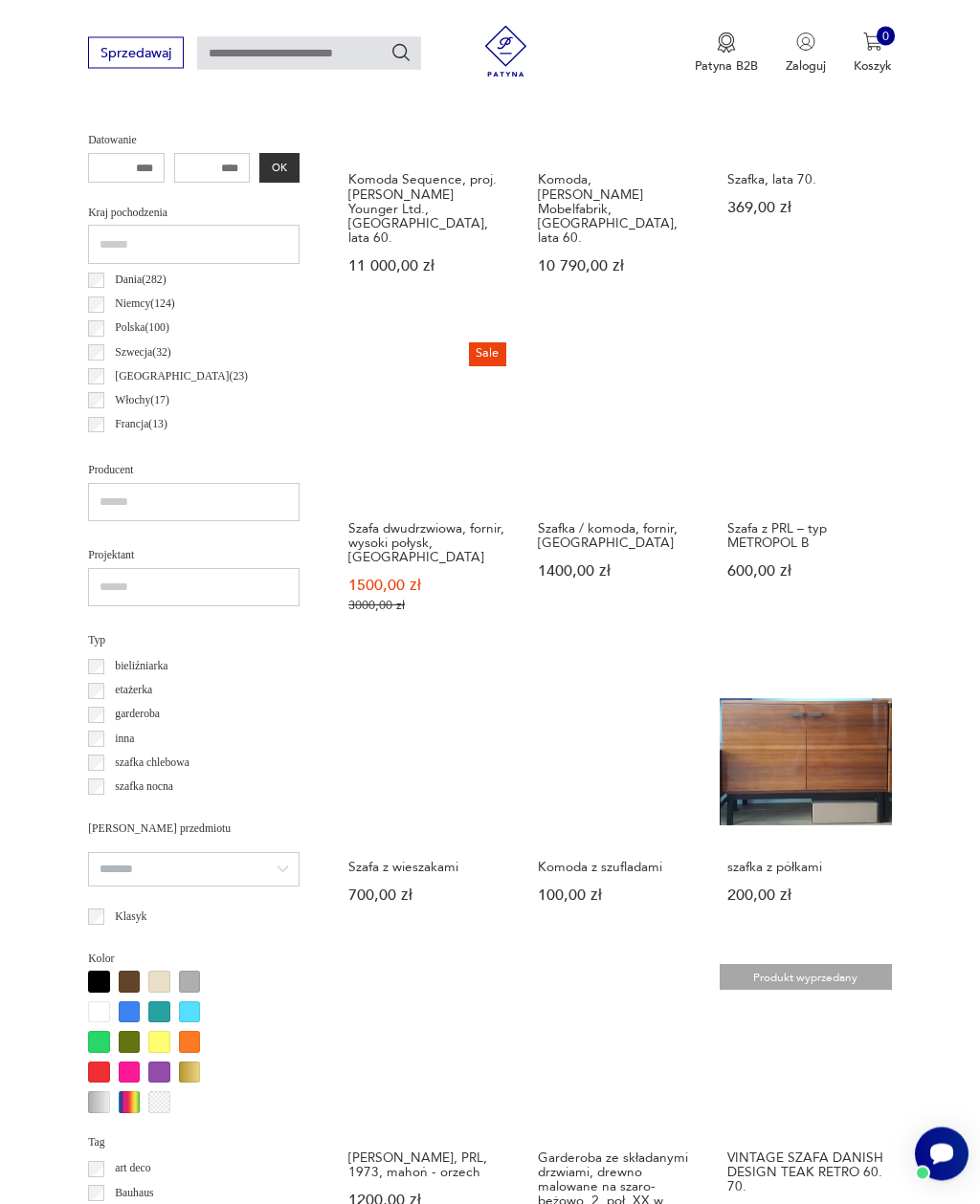
scroll to position [567, 0]
